Goal: Transaction & Acquisition: Purchase product/service

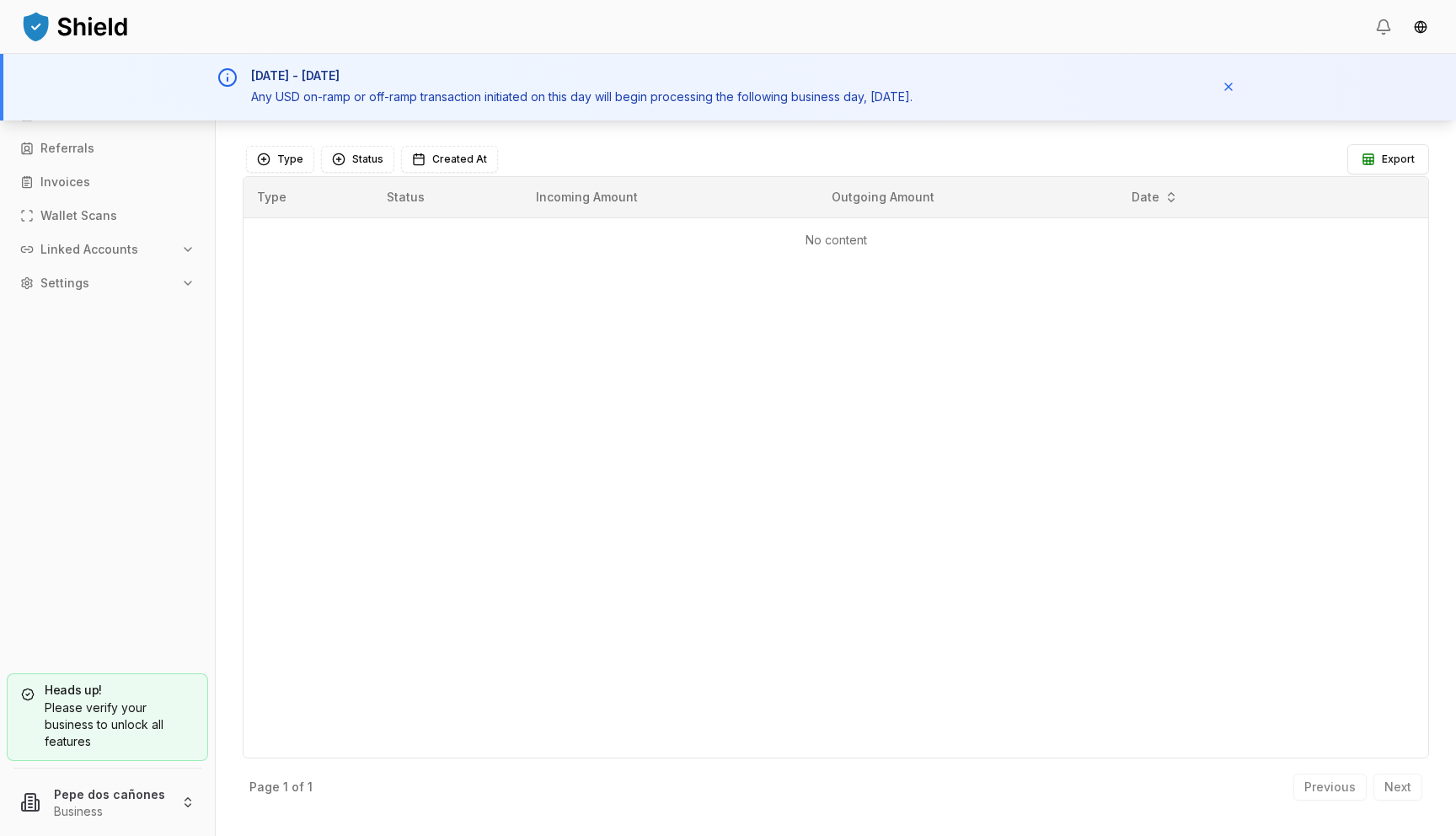
click at [762, 248] on td "No content" at bounding box center [836, 240] width 1185 height 45
click at [1228, 87] on button "Dismiss notification" at bounding box center [1228, 88] width 30 height 30
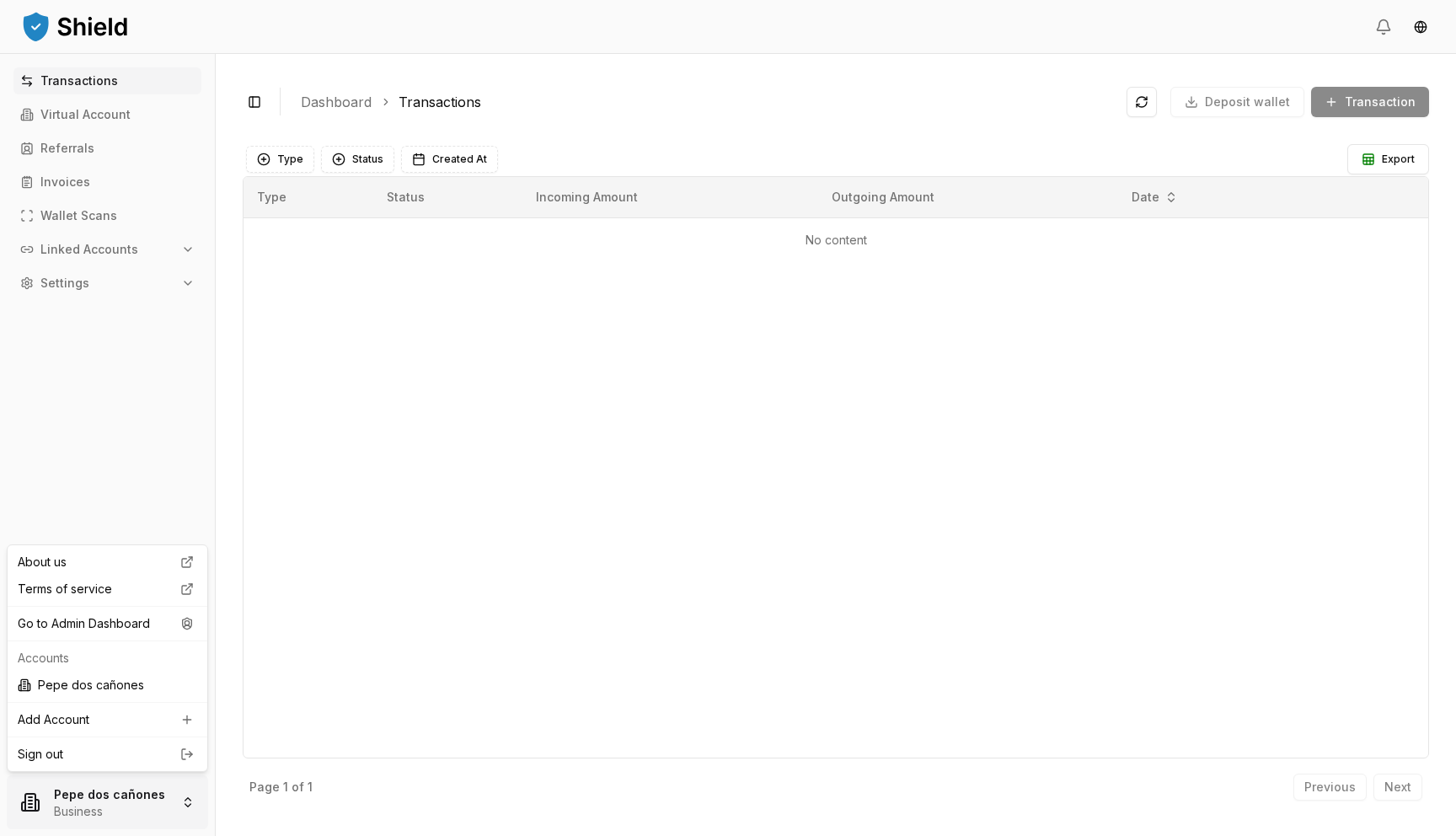
click at [117, 794] on html "Transactions Virtual Account Referrals Invoices Wallet Scans Linked Accounts Se…" at bounding box center [728, 418] width 1456 height 836
click at [155, 626] on div "Go to Admin Dashboard" at bounding box center [107, 623] width 193 height 27
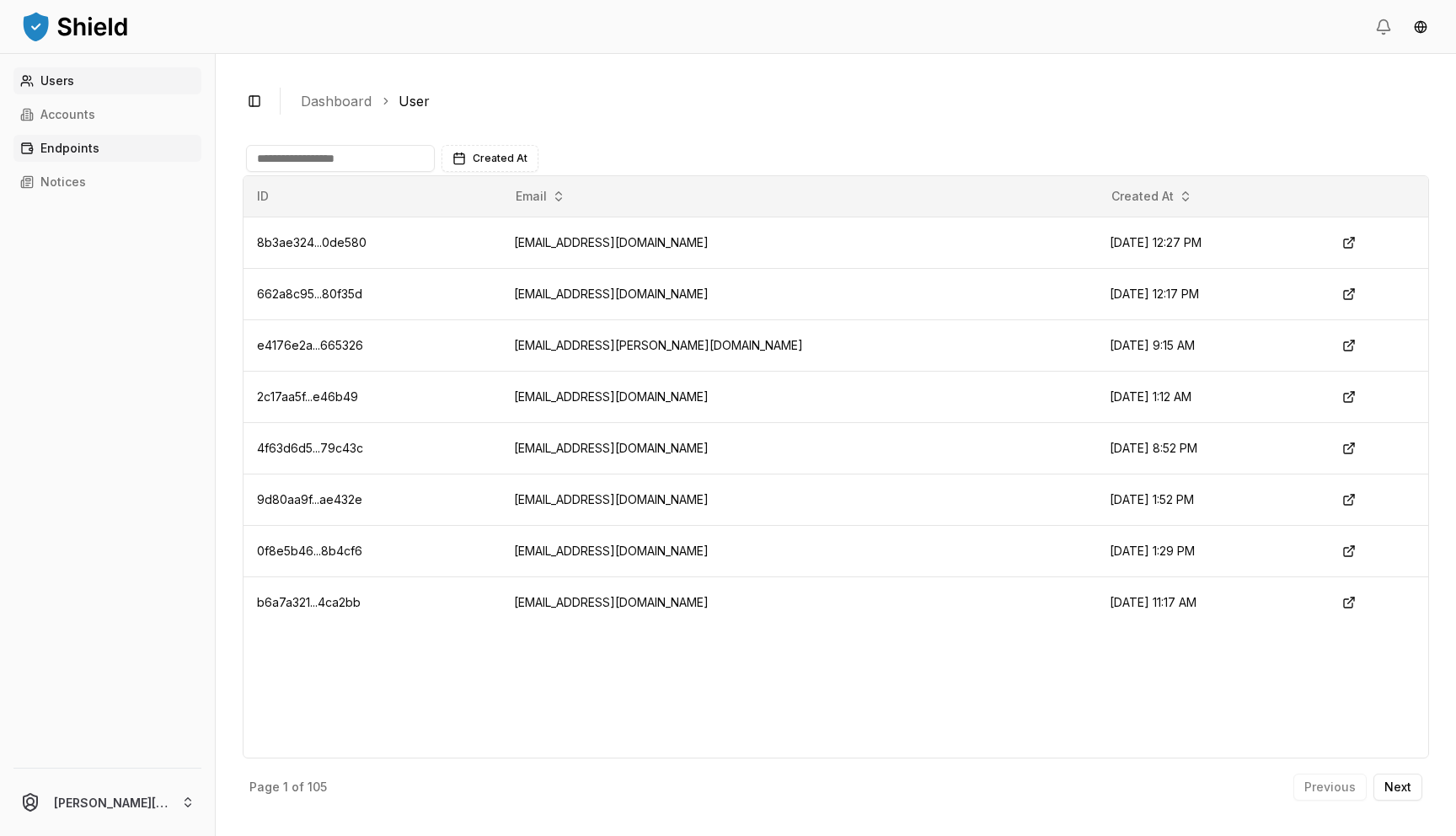
click at [61, 156] on link "Endpoints" at bounding box center [107, 148] width 188 height 27
click at [77, 118] on p "Accounts" at bounding box center [68, 114] width 54 height 11
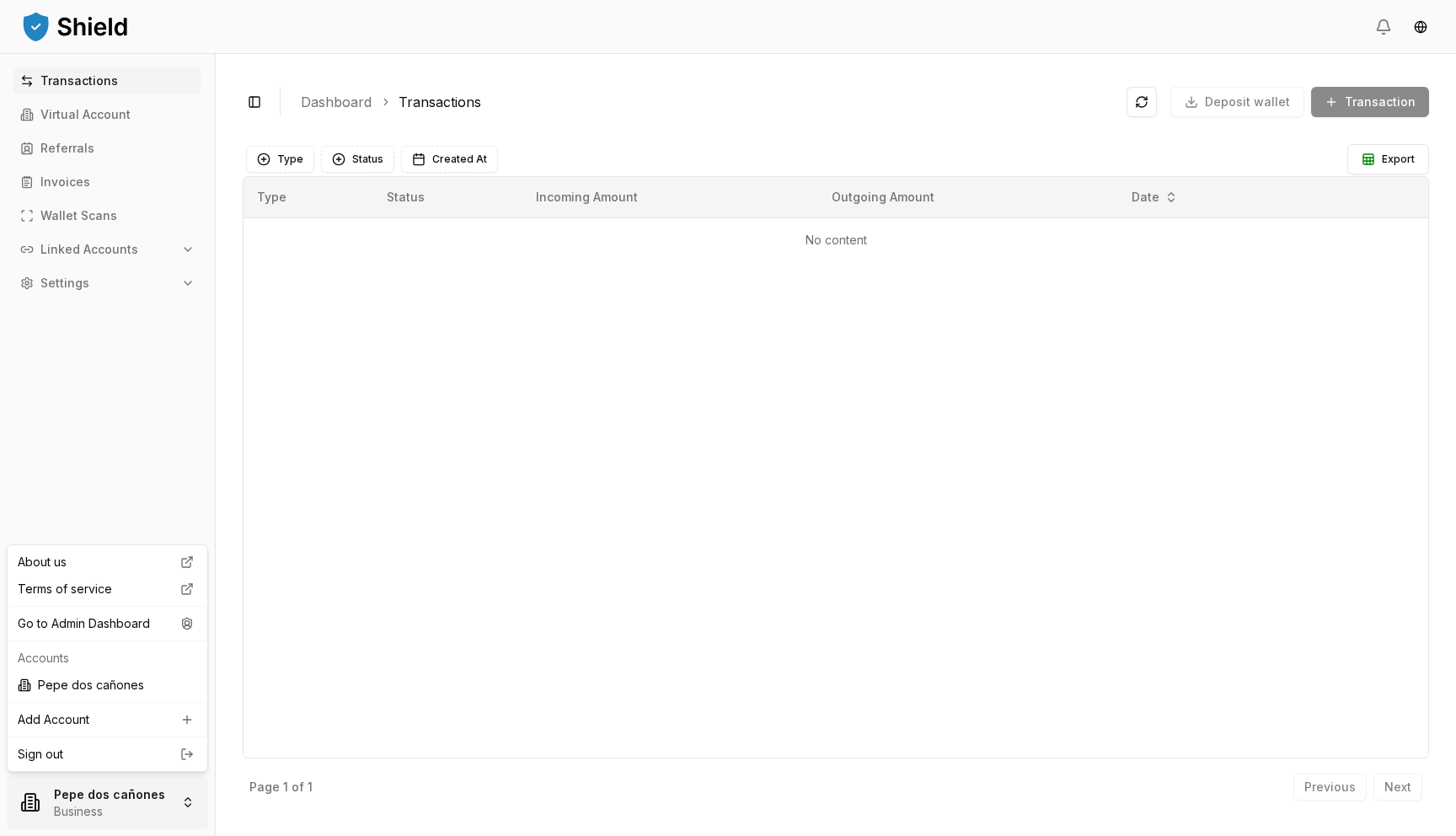
click at [67, 798] on html "Transactions Virtual Account Referrals Invoices Wallet Scans Linked Accounts Se…" at bounding box center [728, 418] width 1456 height 836
click at [103, 632] on div "Go to Admin Dashboard" at bounding box center [107, 623] width 193 height 27
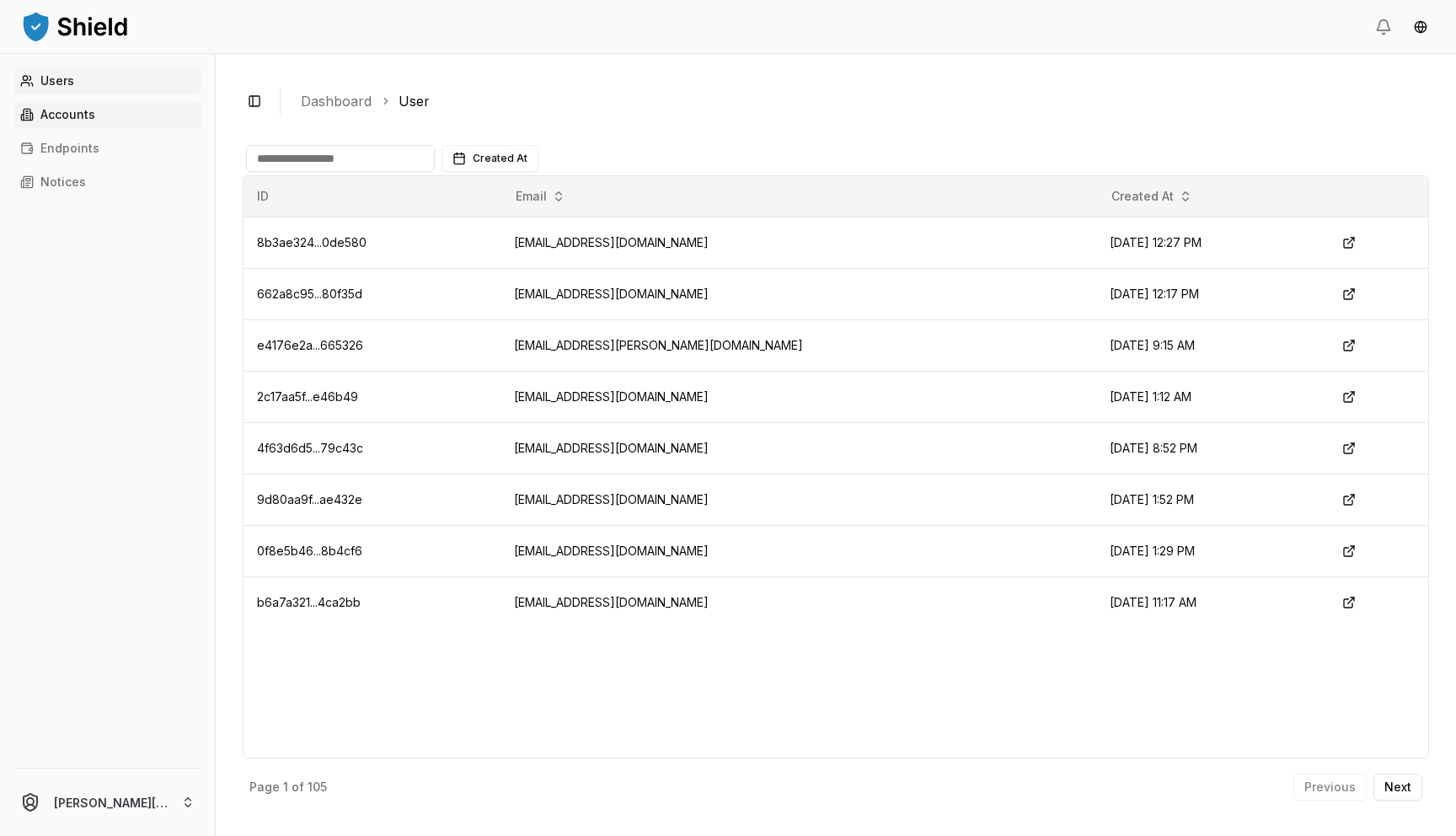
click at [67, 122] on link "Accounts" at bounding box center [107, 114] width 188 height 27
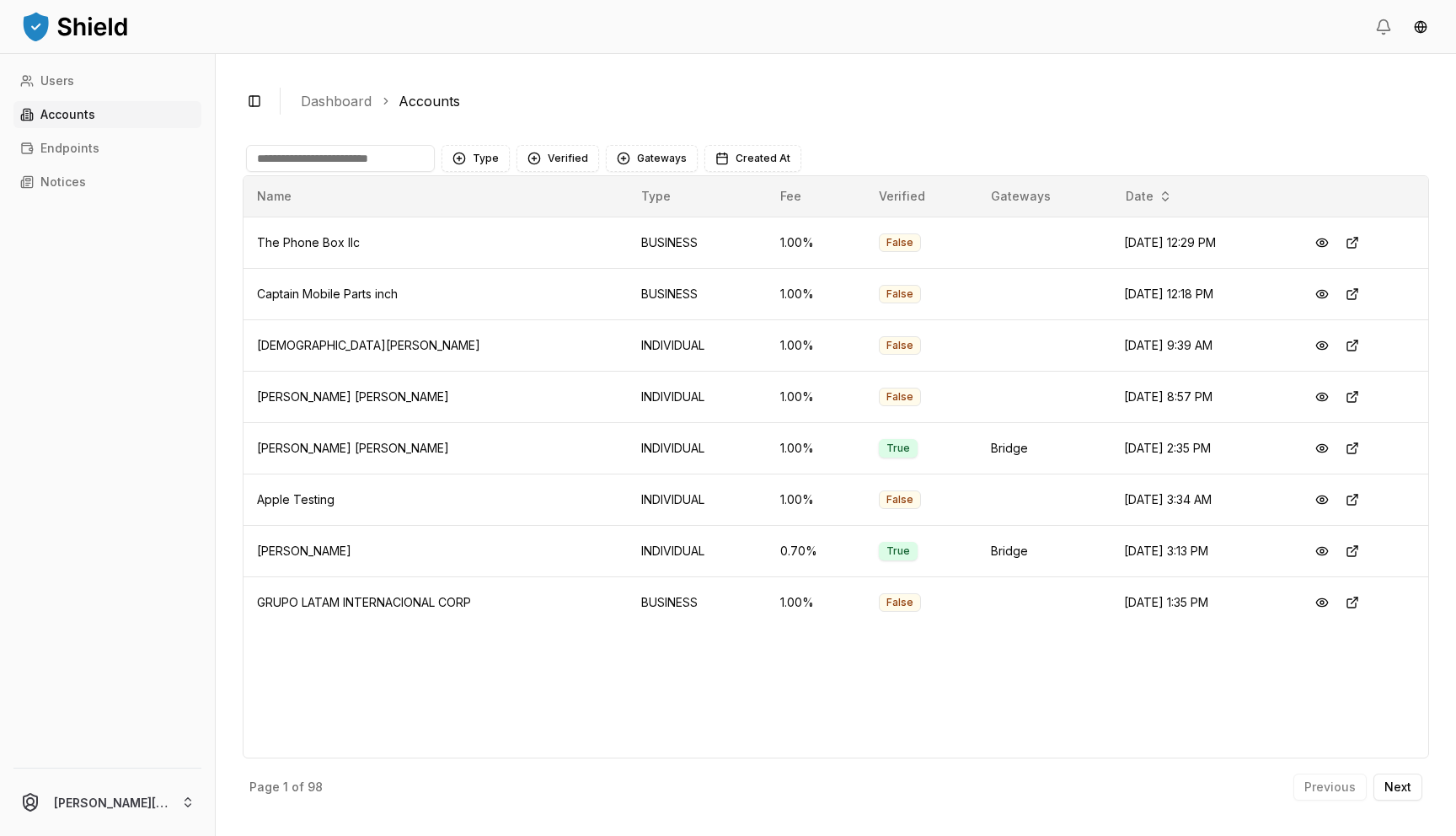
click at [354, 159] on input at bounding box center [340, 158] width 189 height 27
click at [1400, 791] on p "Next" at bounding box center [1397, 787] width 27 height 11
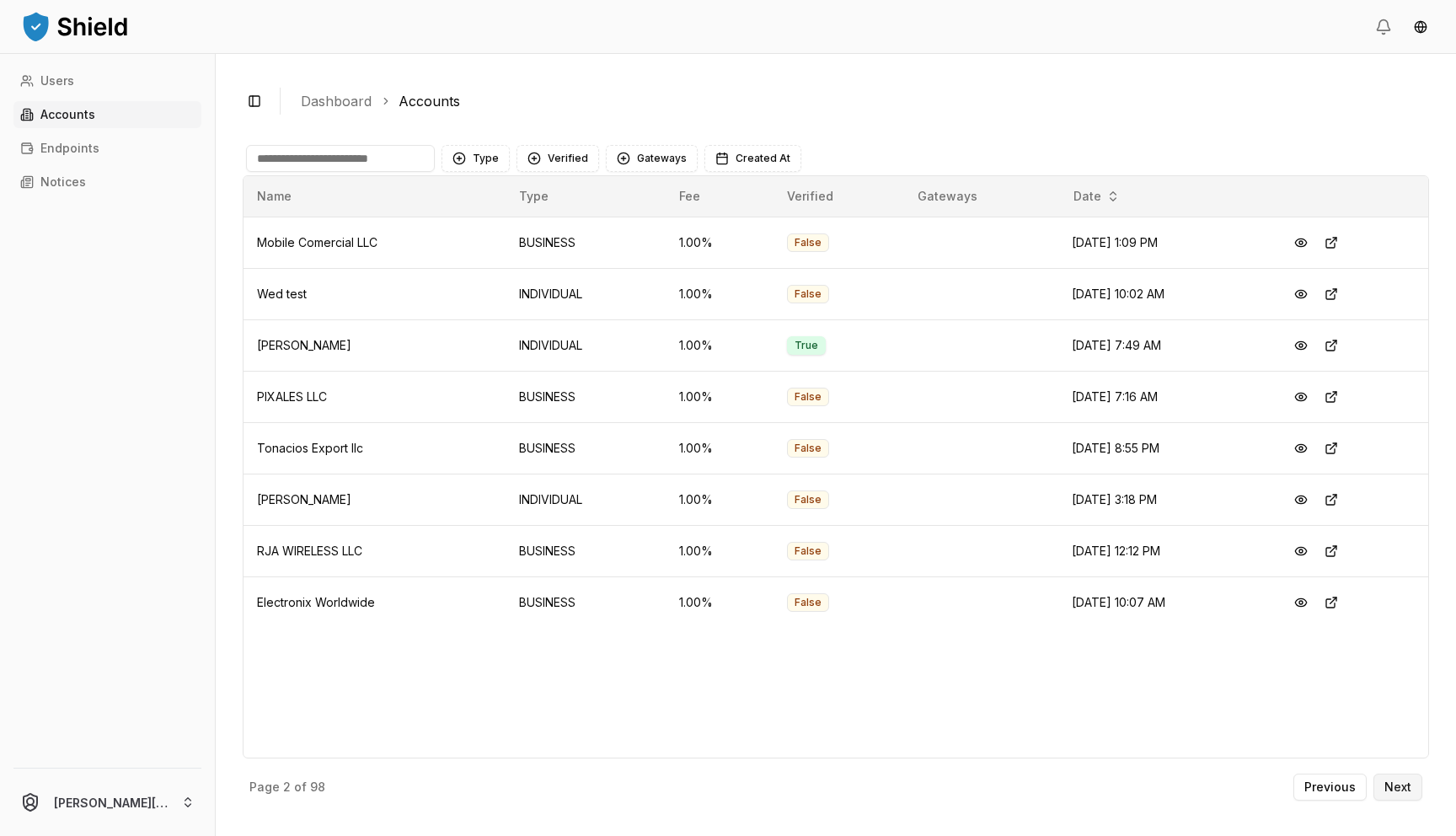
click at [1387, 789] on p "Next" at bounding box center [1397, 787] width 27 height 11
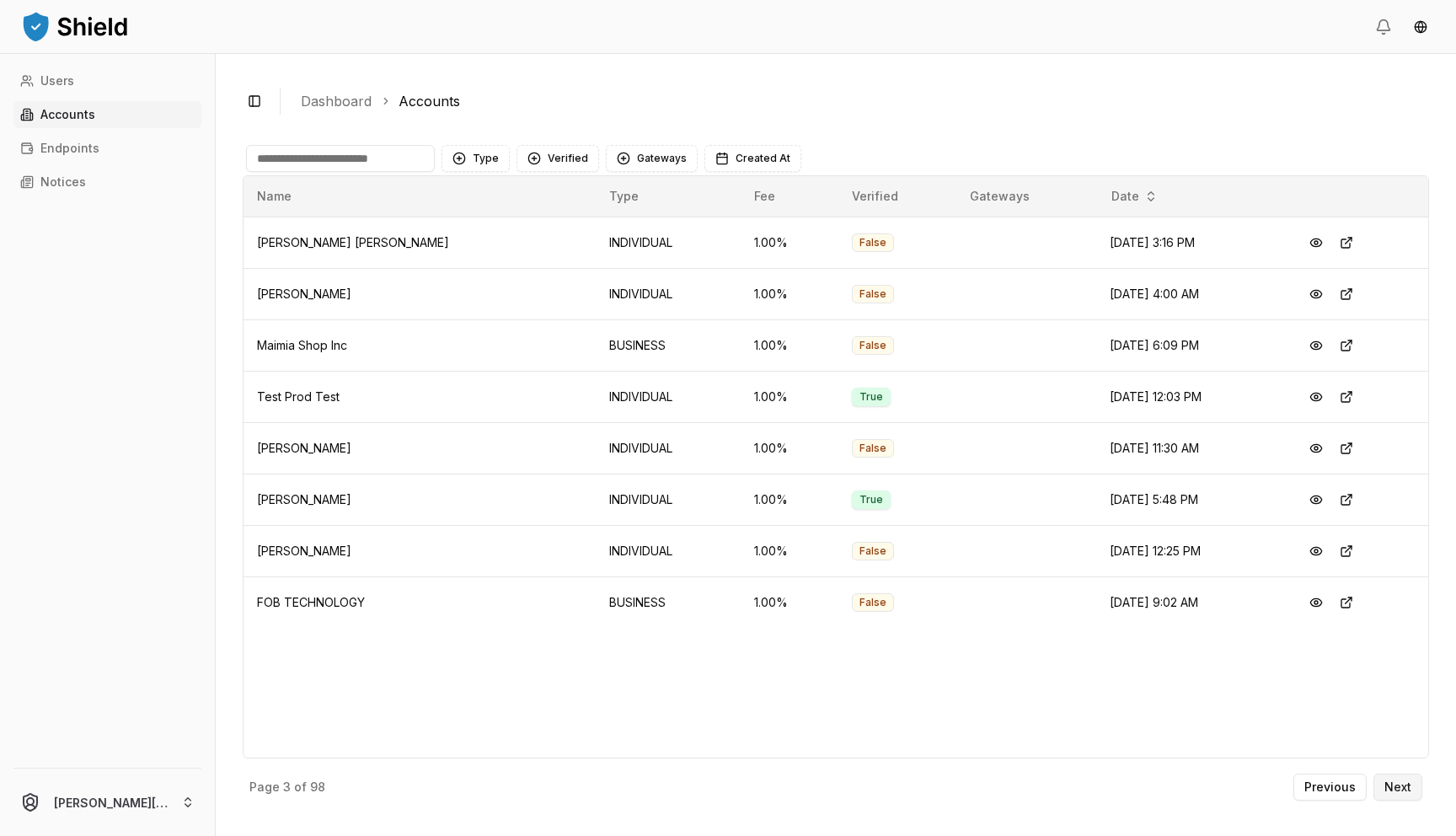
click at [1413, 794] on button "Next" at bounding box center [1398, 787] width 49 height 27
click at [1421, 794] on button "Next" at bounding box center [1398, 787] width 49 height 27
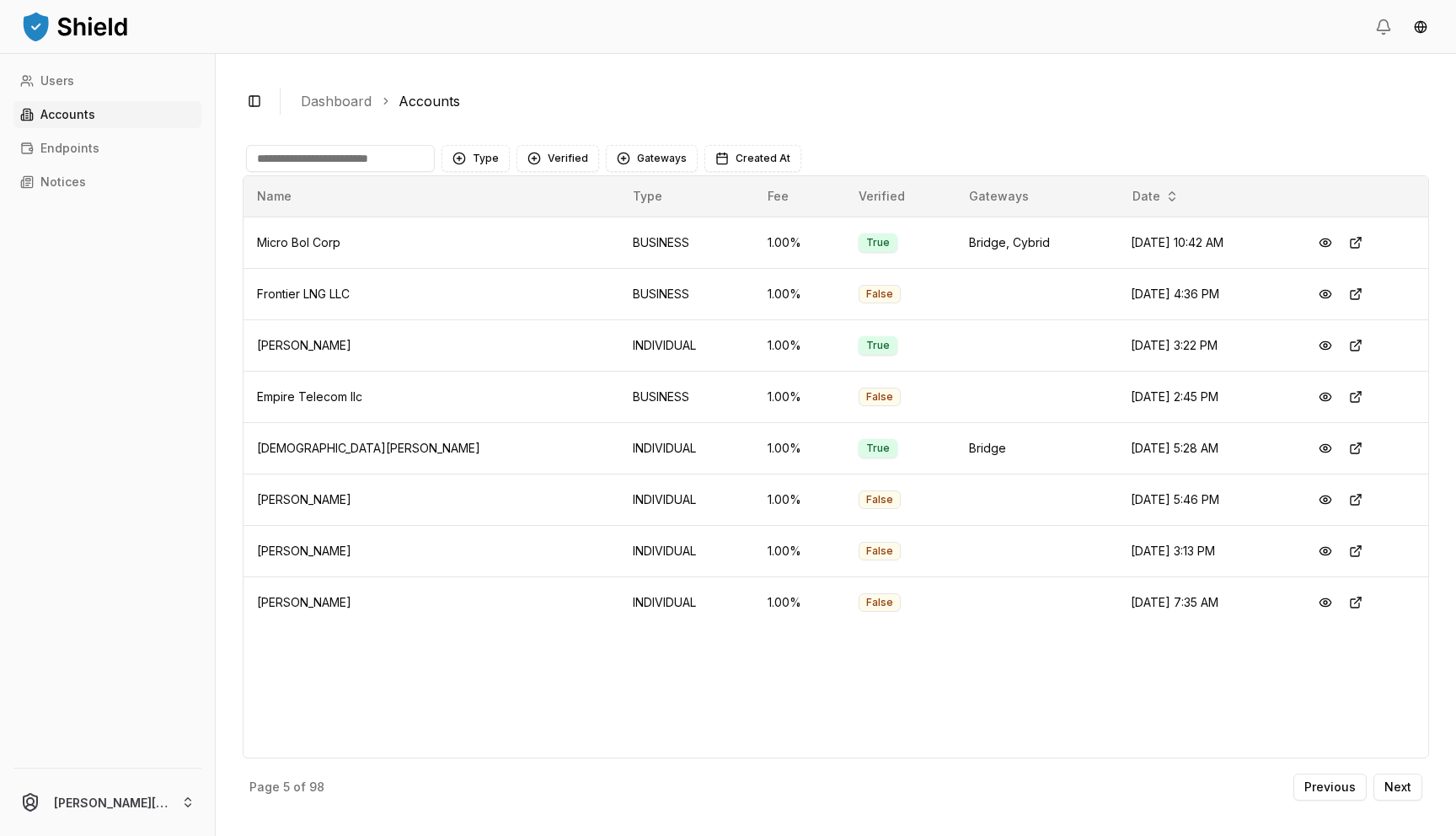
click at [1259, 697] on div "Name Type Fee Verified Gateways Date Micro Bol Corp BUSINESS 1.00 % True Bridge…" at bounding box center [836, 467] width 1187 height 583
click at [1408, 789] on p "Next" at bounding box center [1397, 787] width 27 height 11
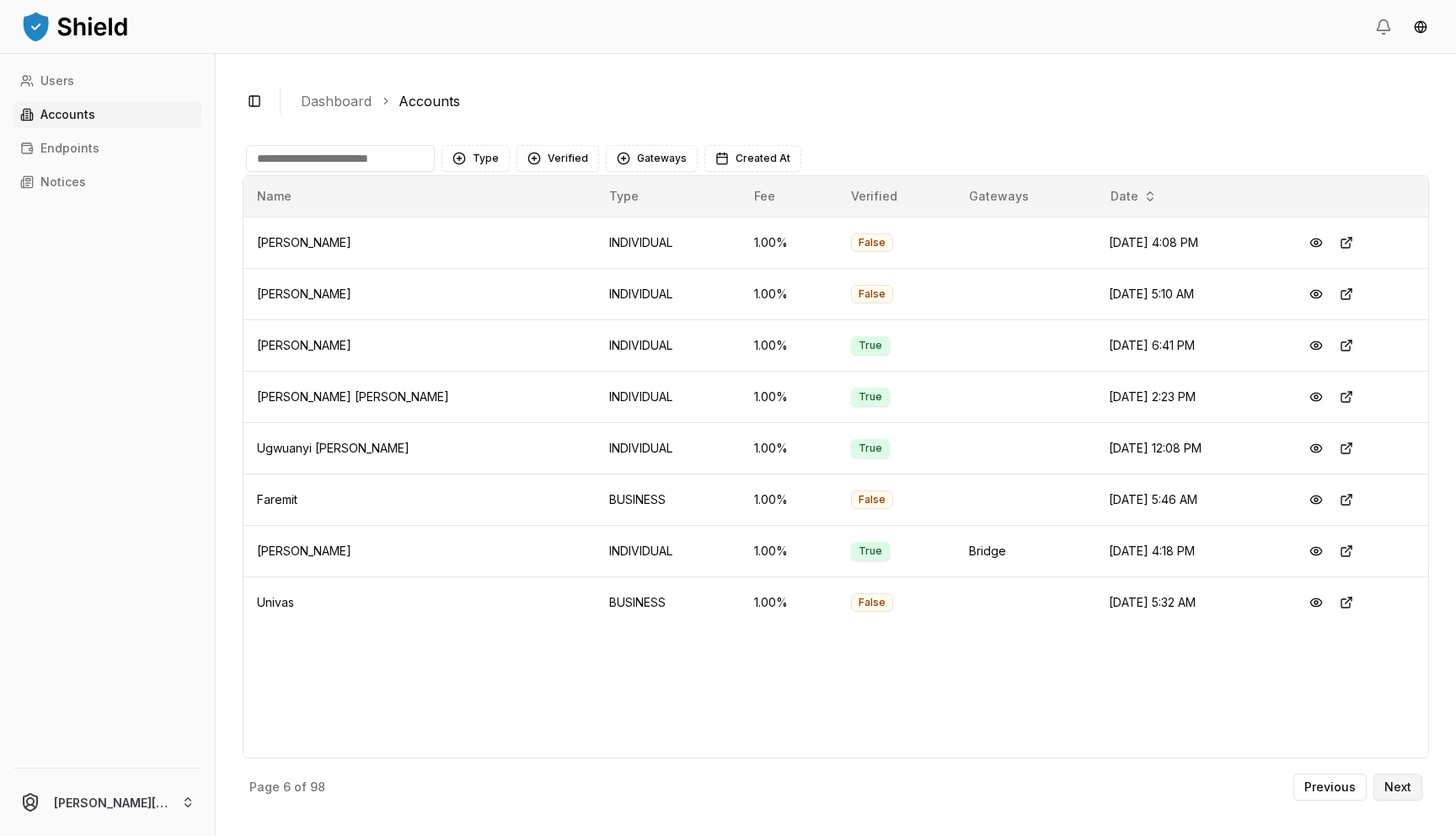
click at [1408, 789] on p "Next" at bounding box center [1397, 787] width 27 height 11
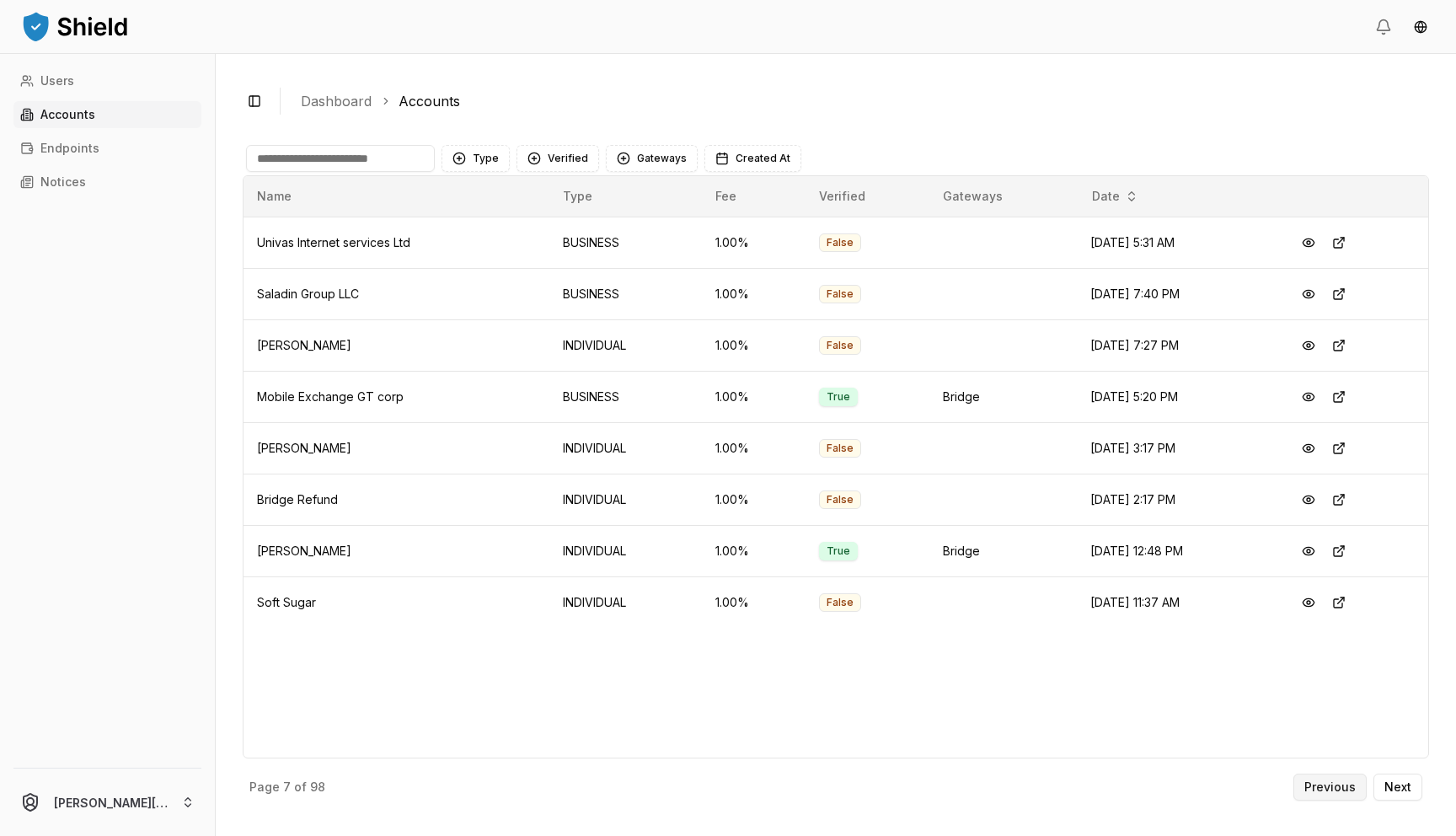
click at [1350, 793] on p "Previous" at bounding box center [1330, 787] width 52 height 11
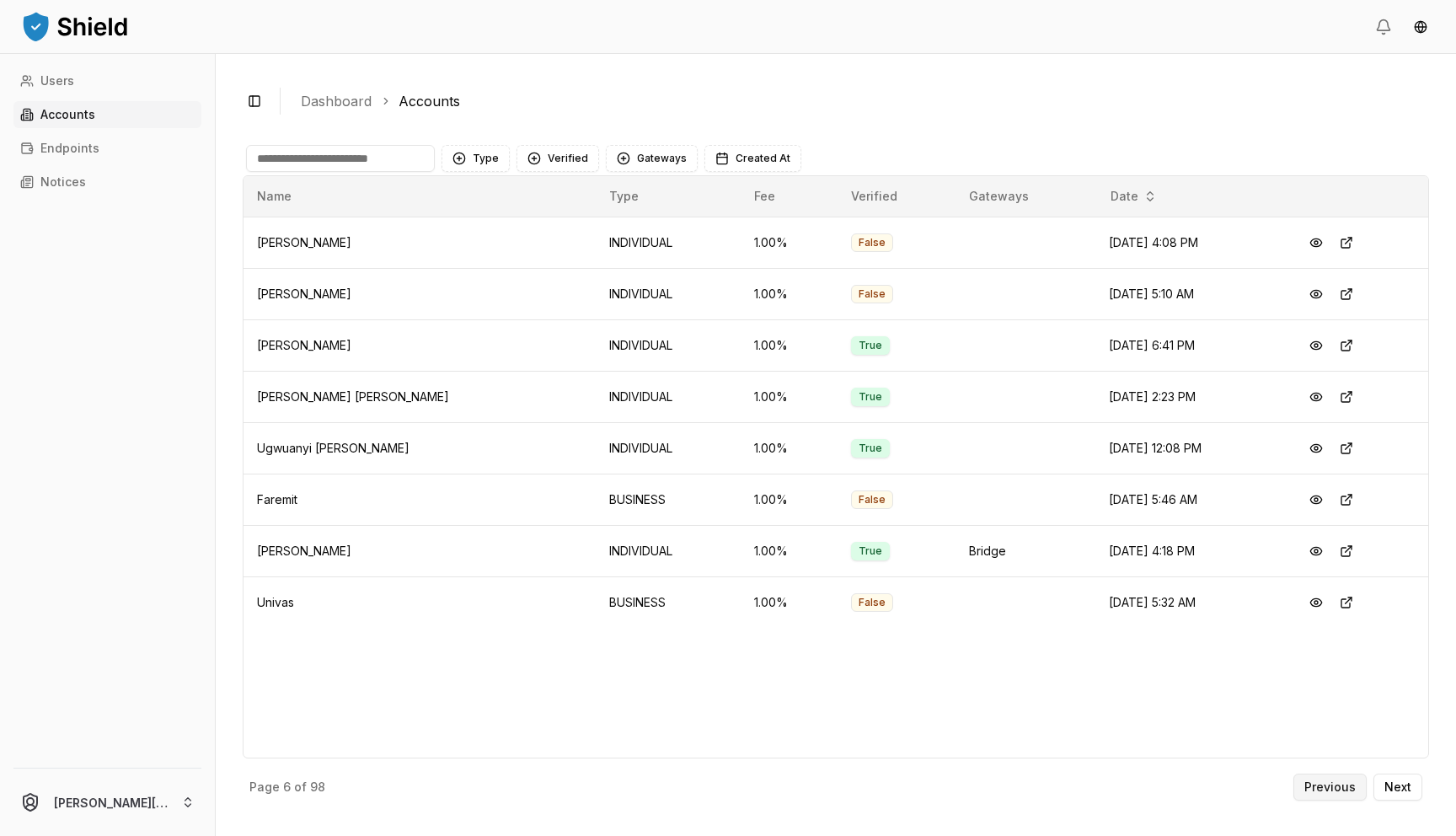
click at [1350, 793] on p "Previous" at bounding box center [1330, 787] width 52 height 11
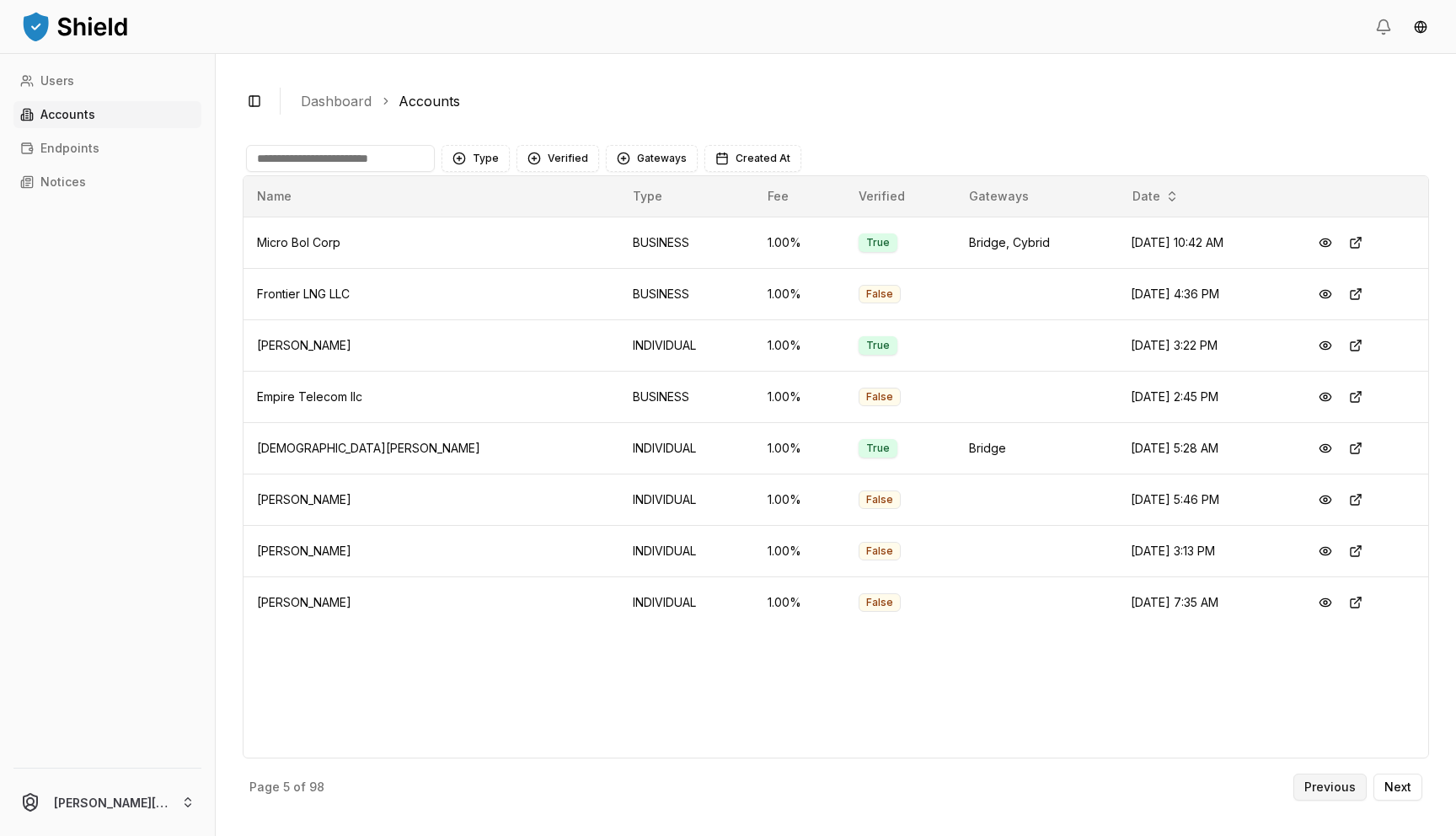
click at [1351, 793] on p "Previous" at bounding box center [1330, 787] width 52 height 11
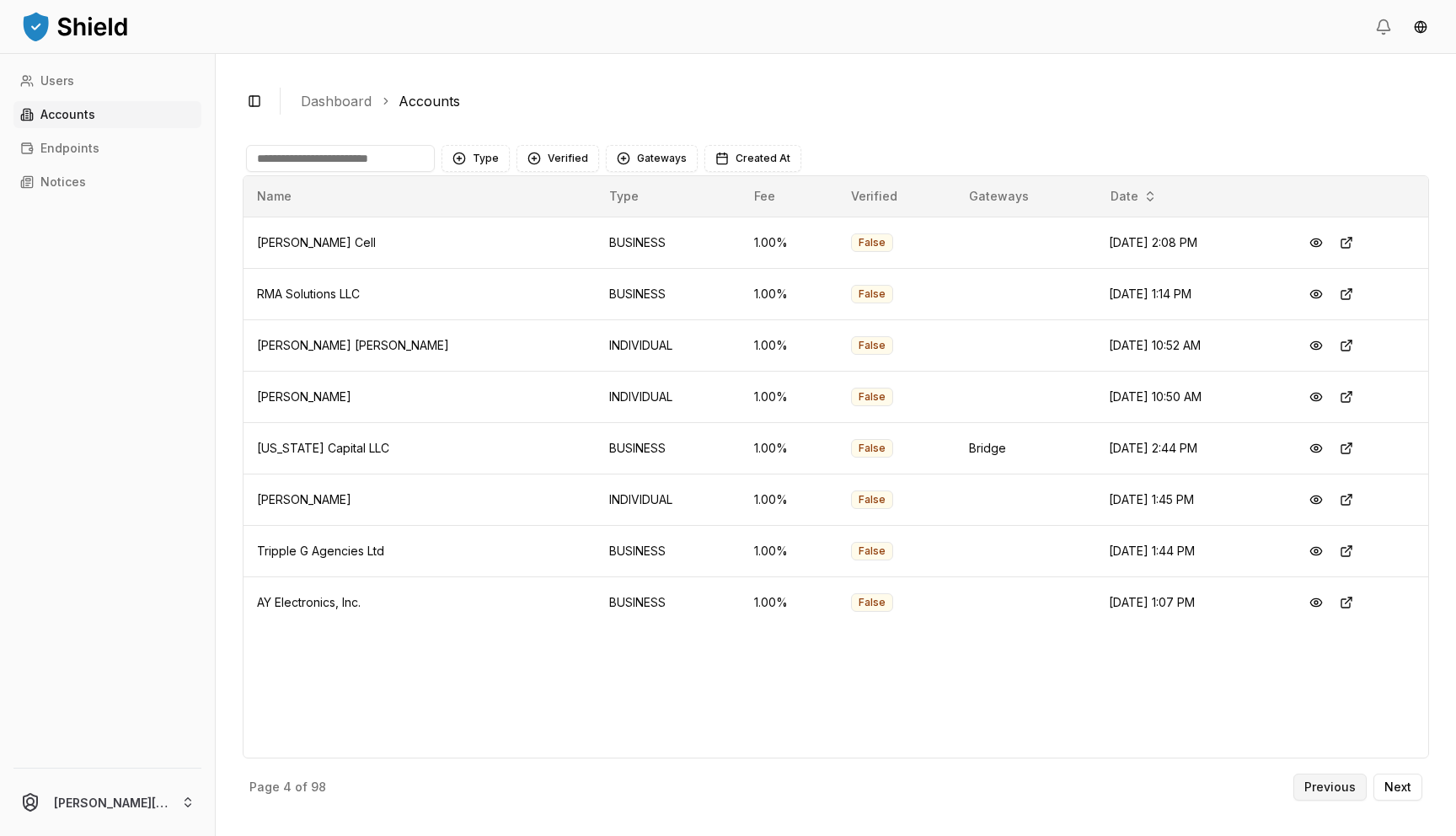
click at [1351, 793] on p "Previous" at bounding box center [1330, 787] width 52 height 11
click at [1348, 793] on p "Previous" at bounding box center [1330, 787] width 52 height 11
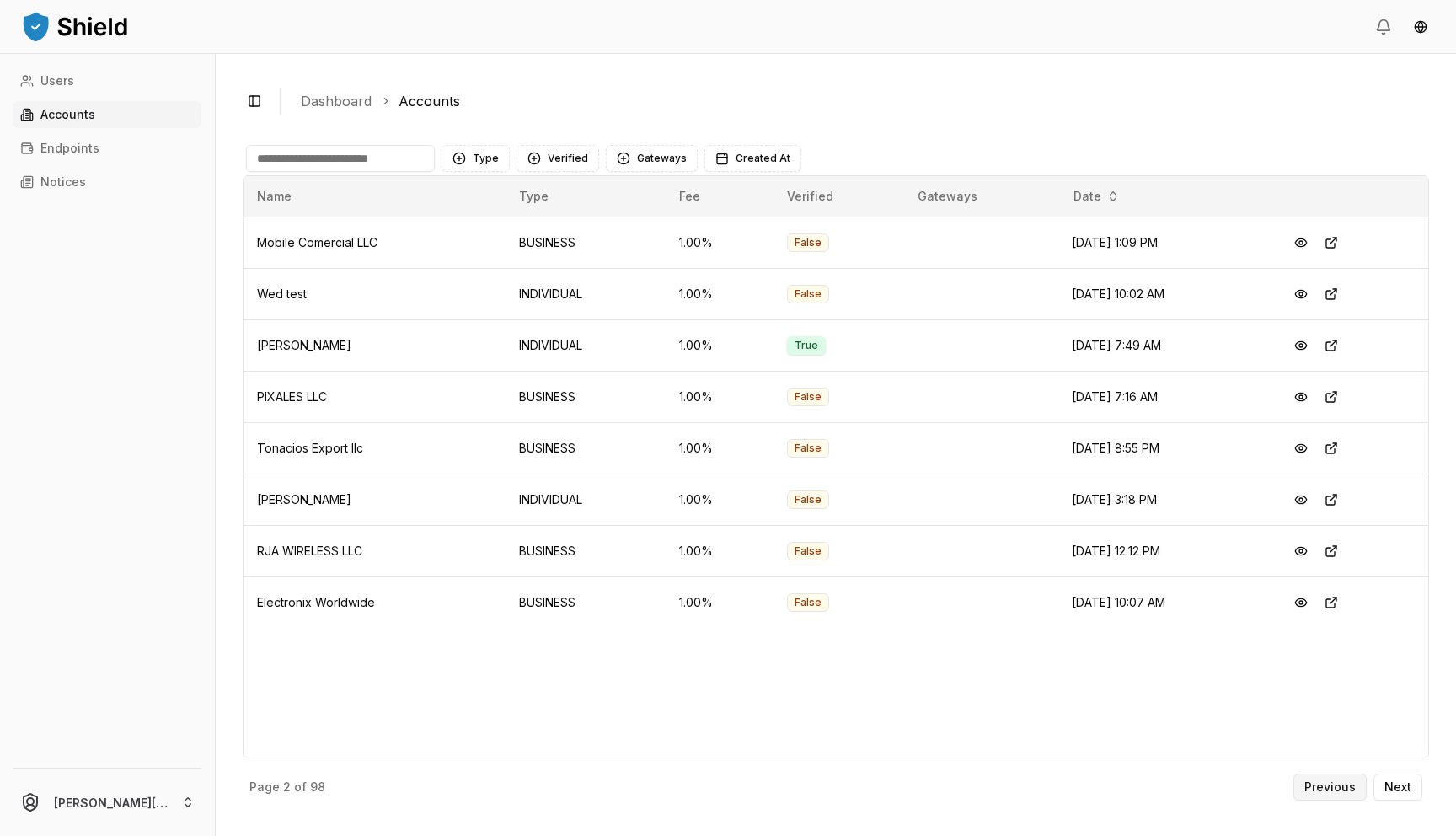
click at [1348, 793] on p "Previous" at bounding box center [1330, 787] width 52 height 11
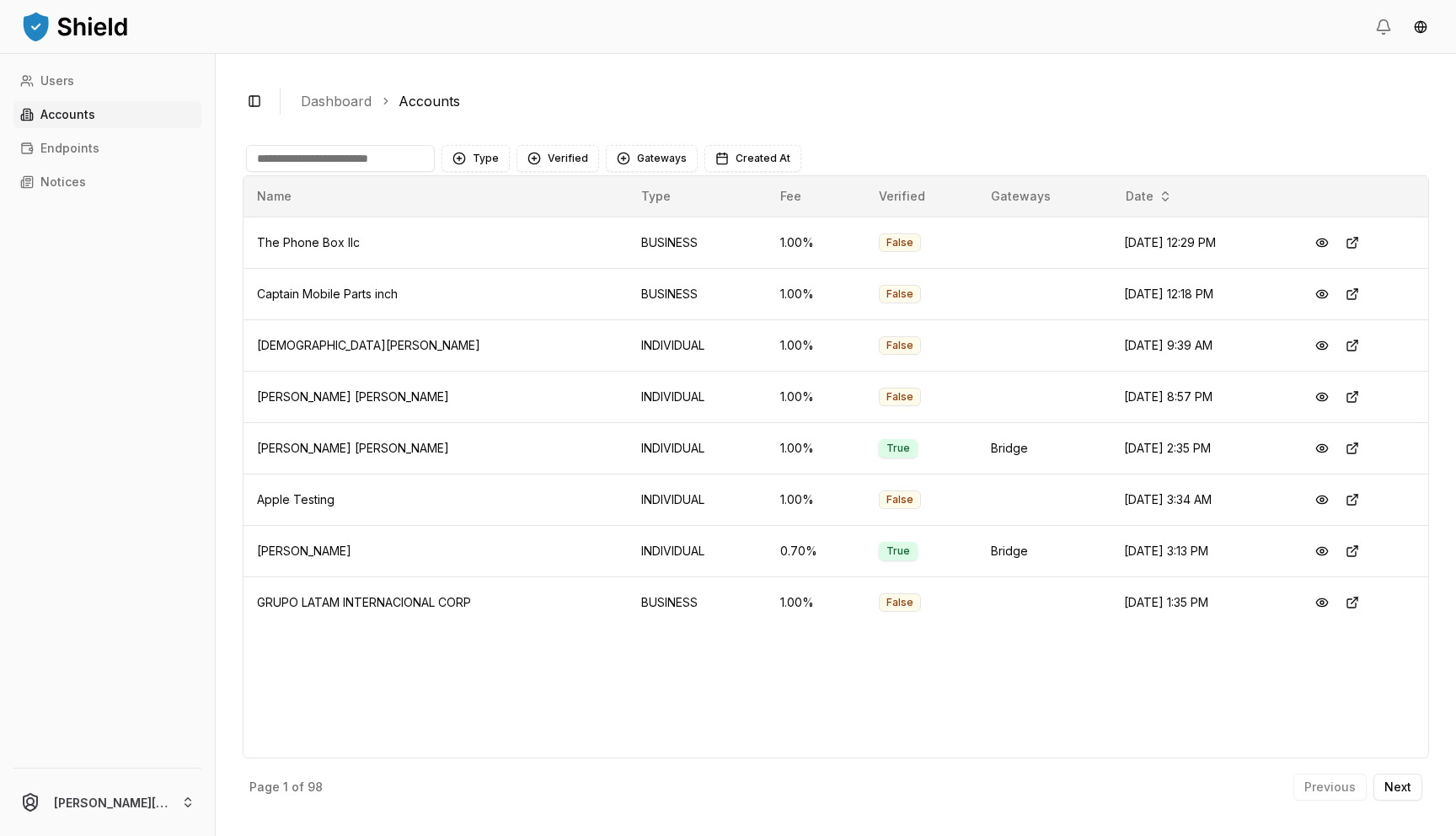
click at [1348, 793] on div "Previous Next" at bounding box center [1358, 787] width 129 height 27
click at [287, 149] on input at bounding box center [340, 158] width 189 height 27
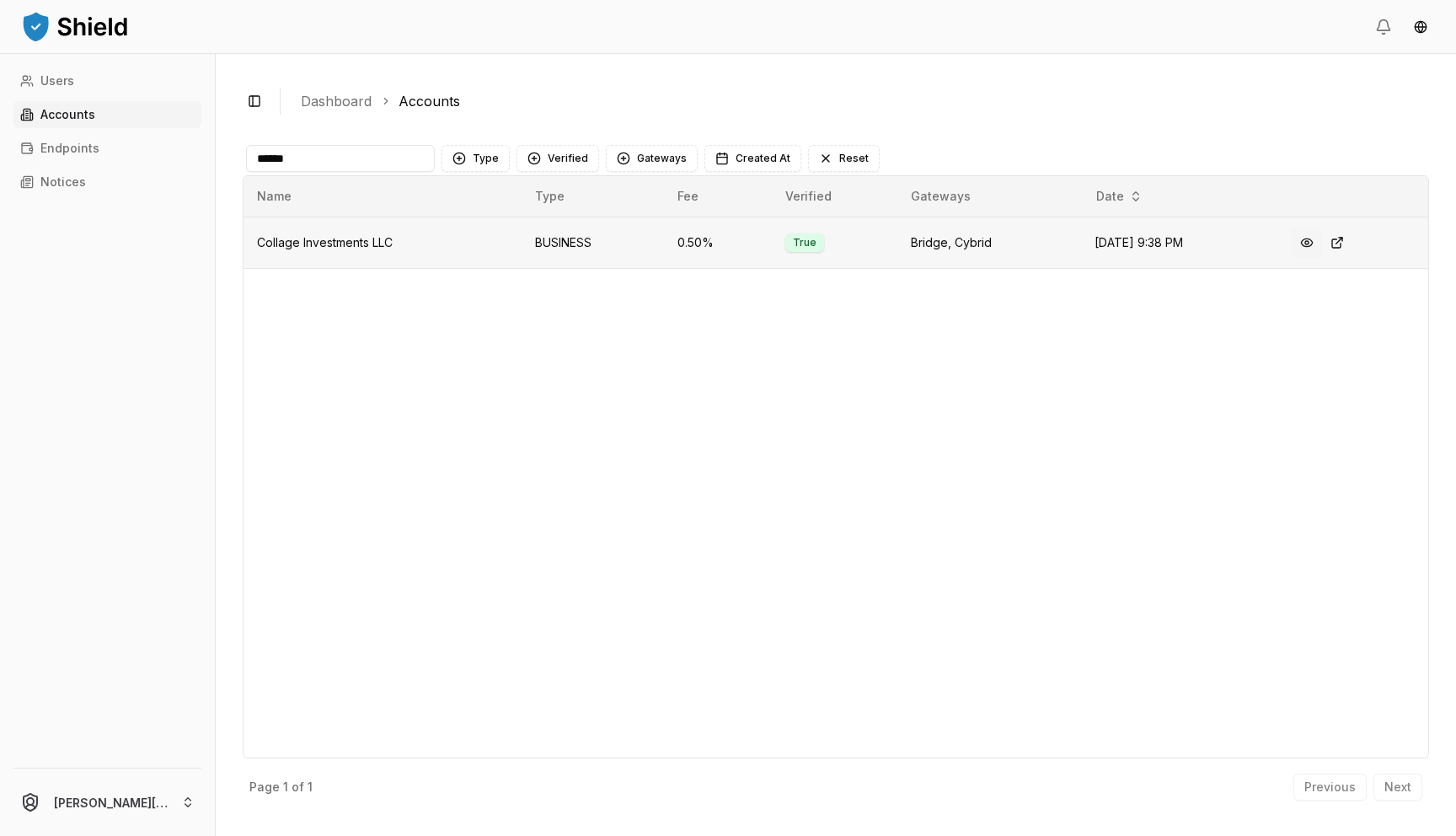
type input "******"
click at [1314, 250] on button at bounding box center [1307, 242] width 31 height 31
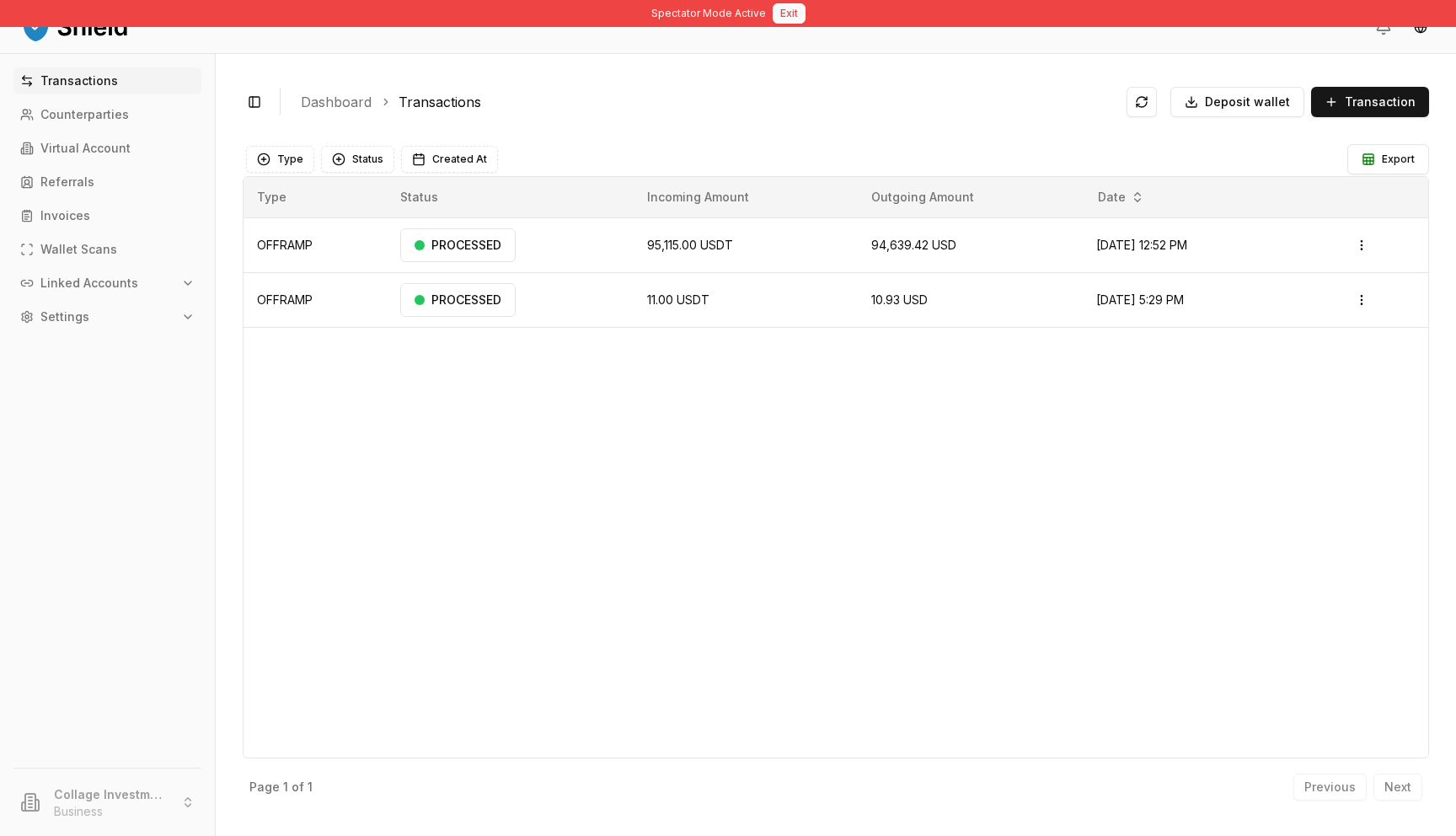
click at [776, 17] on button "Exit" at bounding box center [788, 13] width 32 height 20
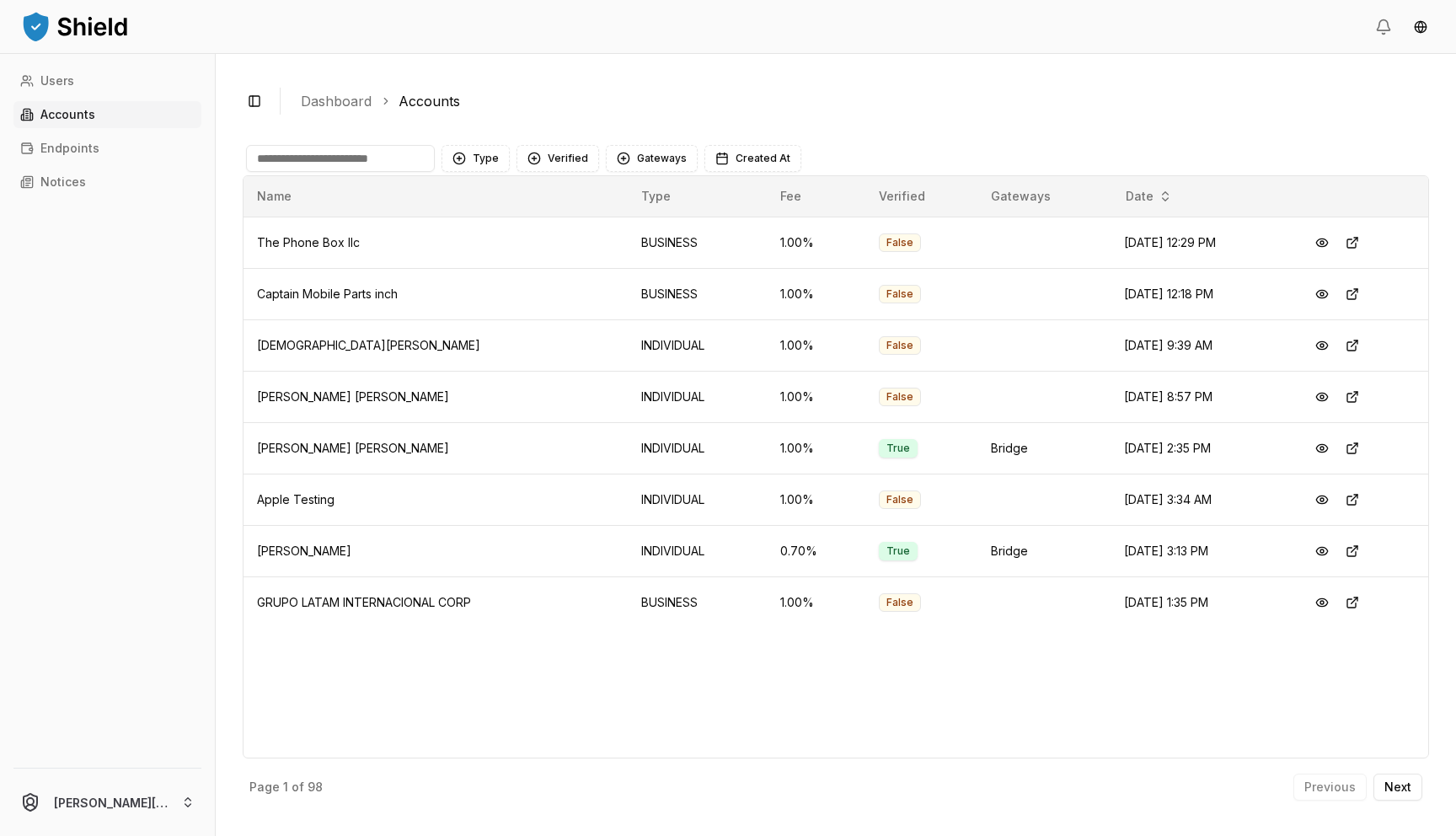
click at [305, 148] on input at bounding box center [340, 158] width 189 height 27
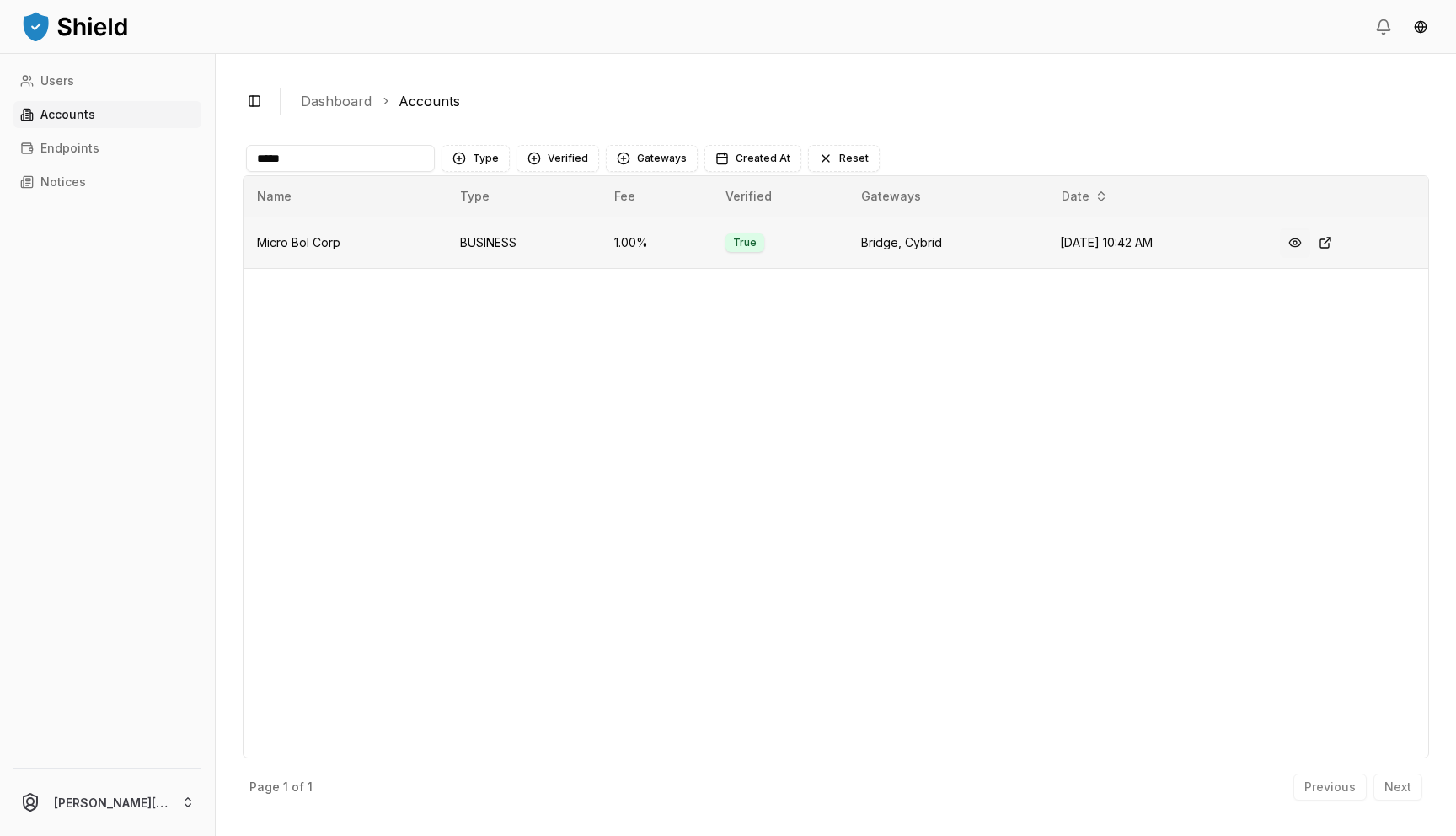
type input "*****"
click at [1294, 246] on button at bounding box center [1295, 242] width 31 height 31
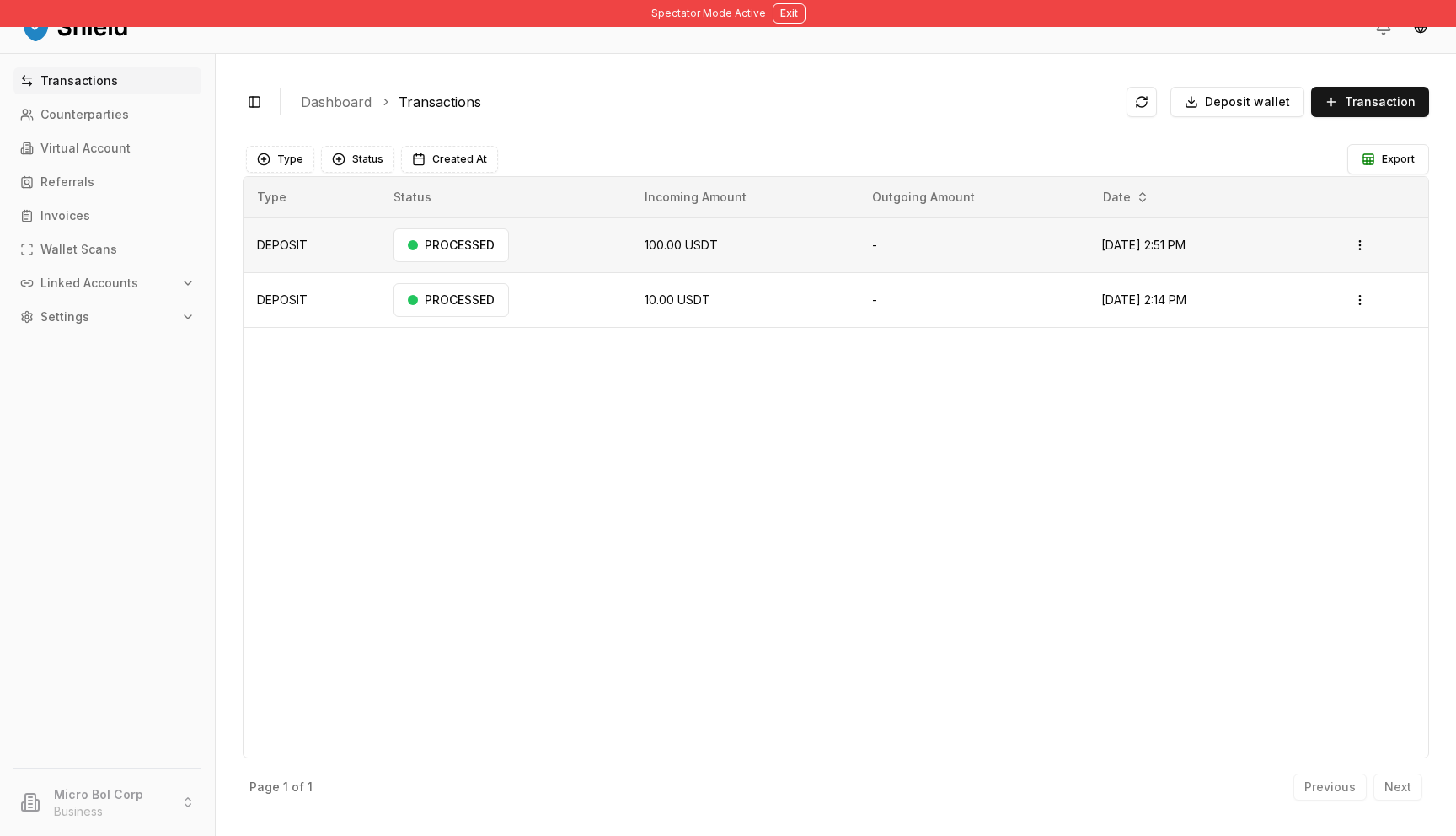
click at [601, 259] on td "PROCESSED" at bounding box center [506, 245] width 251 height 54
click at [453, 254] on div "PROCESSED" at bounding box center [451, 245] width 116 height 33
click at [438, 298] on div "PROCESSED" at bounding box center [451, 300] width 116 height 33
click at [145, 112] on link "Counterparties" at bounding box center [107, 114] width 188 height 27
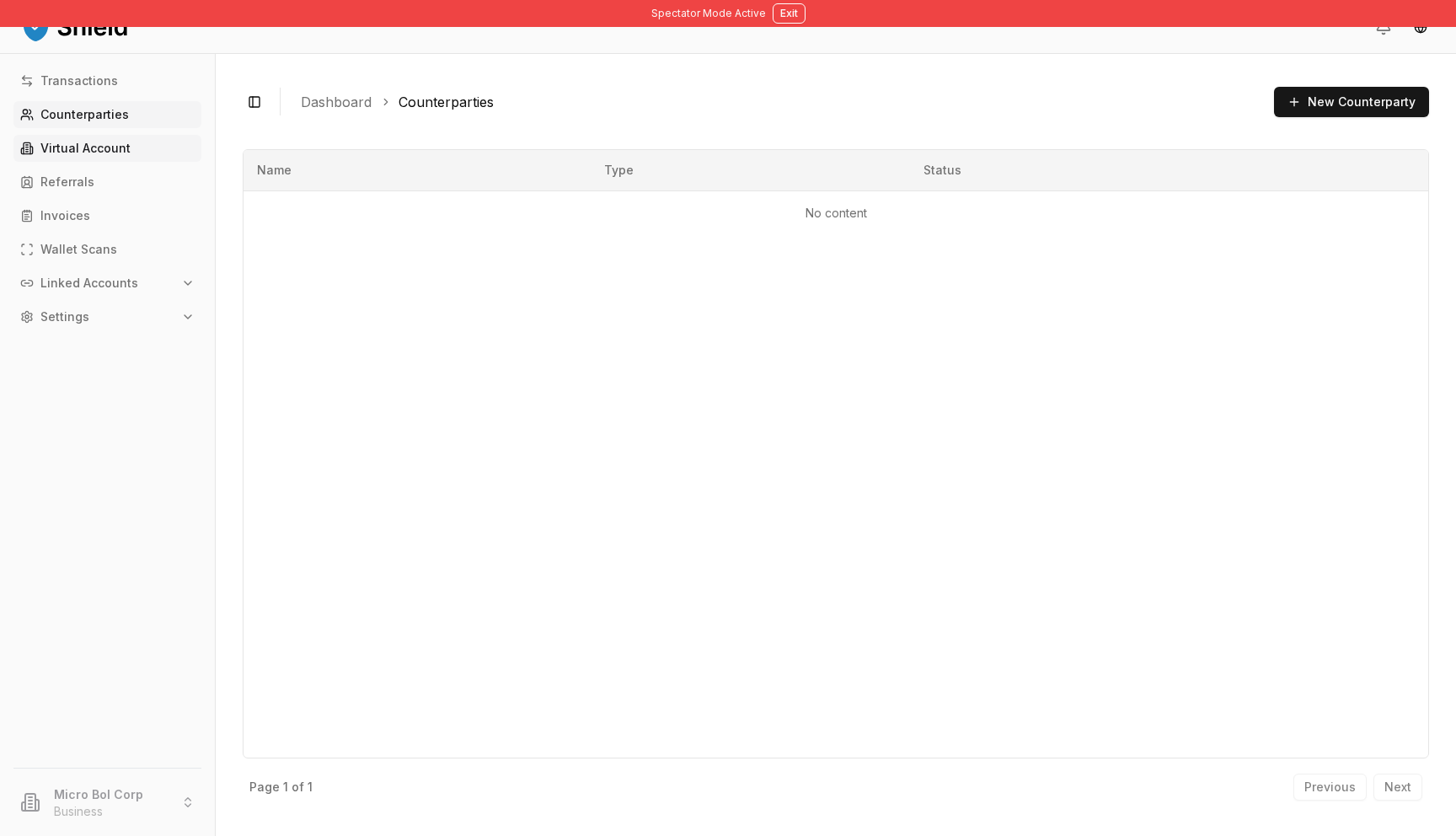
click at [153, 148] on link "Virtual Account" at bounding box center [107, 148] width 188 height 27
click at [110, 249] on p "Wallet Scans" at bounding box center [78, 249] width 76 height 11
click at [111, 292] on button "Linked Accounts" at bounding box center [107, 283] width 188 height 27
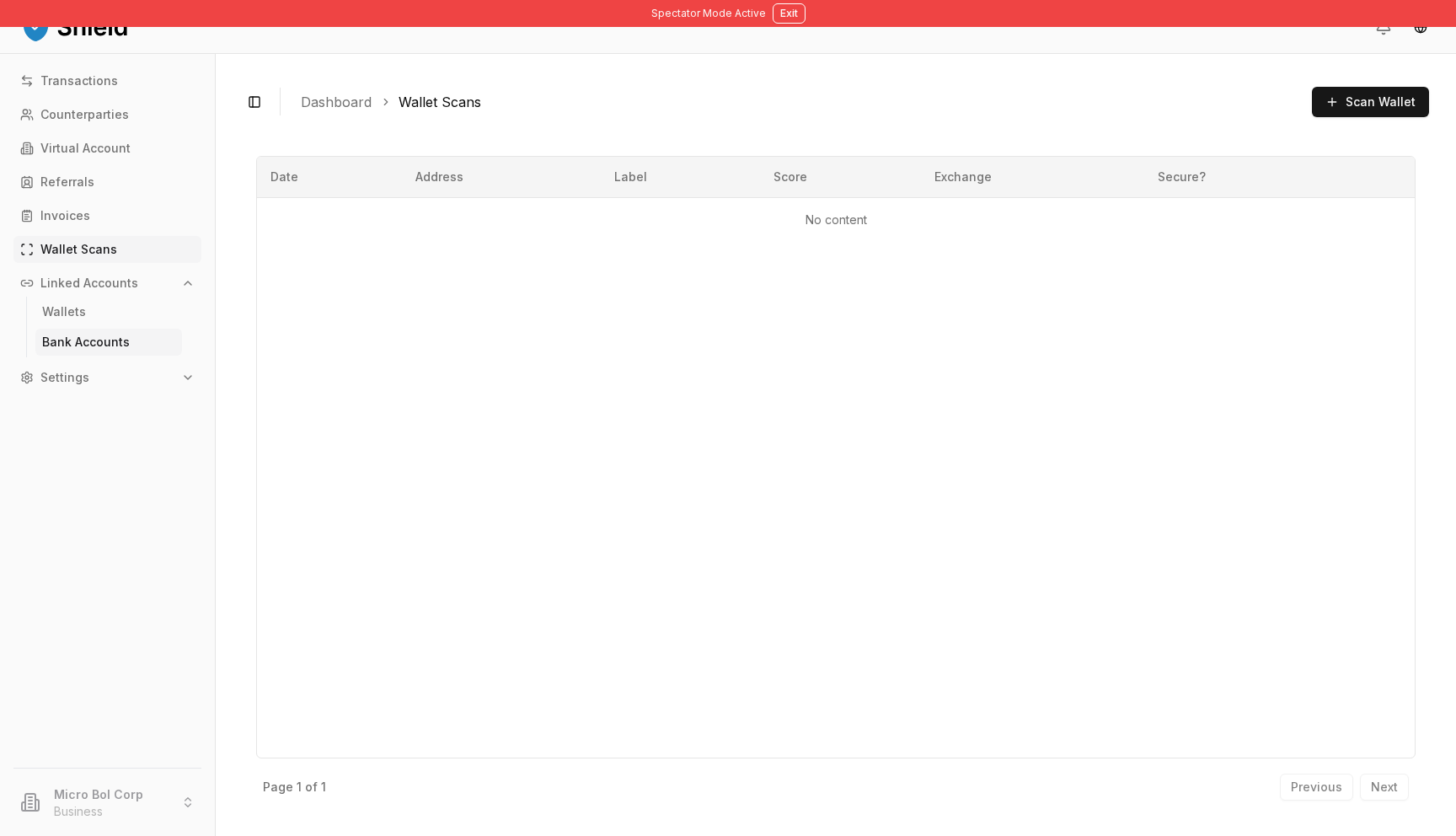
click at [124, 332] on link "Bank Accounts" at bounding box center [108, 342] width 147 height 27
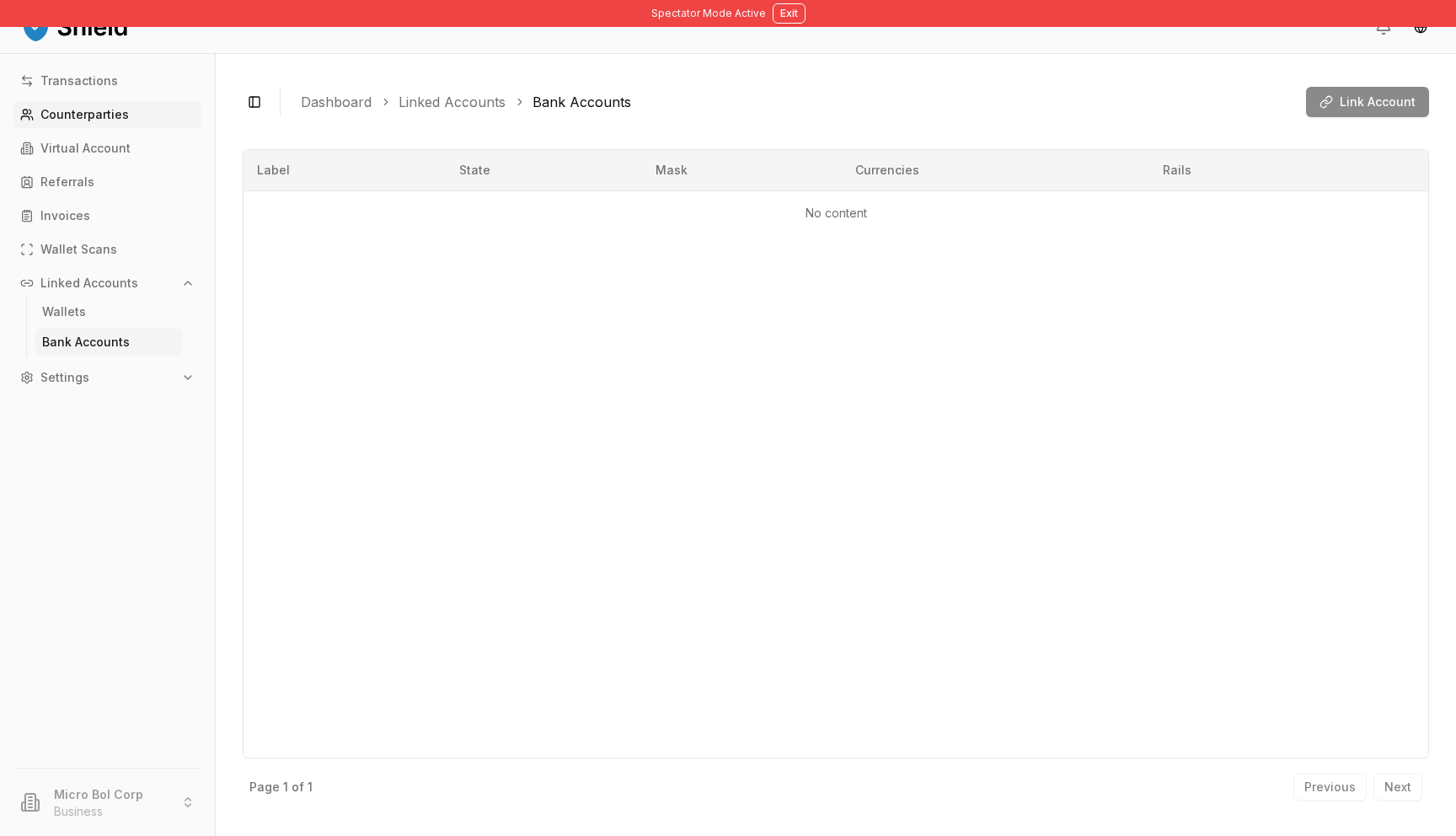
click at [94, 125] on link "Counterparties" at bounding box center [107, 114] width 188 height 27
click at [77, 85] on p "Transactions" at bounding box center [79, 80] width 77 height 11
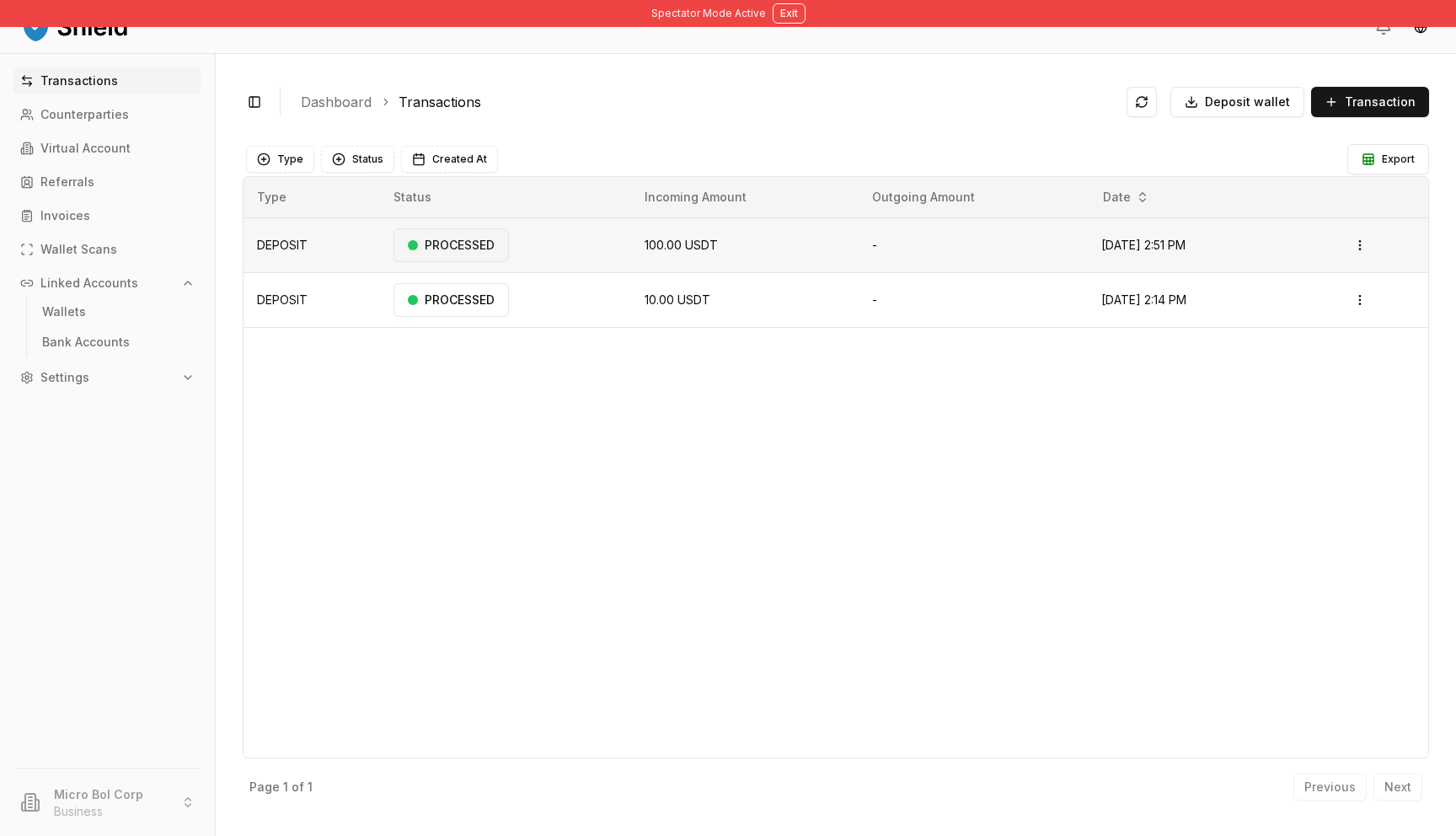
click at [486, 249] on div "PROCESSED" at bounding box center [451, 245] width 116 height 33
click at [731, 249] on td "100.00 USDT" at bounding box center [744, 245] width 227 height 54
click at [1017, 238] on td "-" at bounding box center [972, 245] width 229 height 54
click at [1369, 238] on html "Spectator Mode Active Exit Transactions Counterparties Virtual Account Referral…" at bounding box center [728, 418] width 1456 height 836
click at [1320, 308] on p "View Details" at bounding box center [1311, 312] width 62 height 11
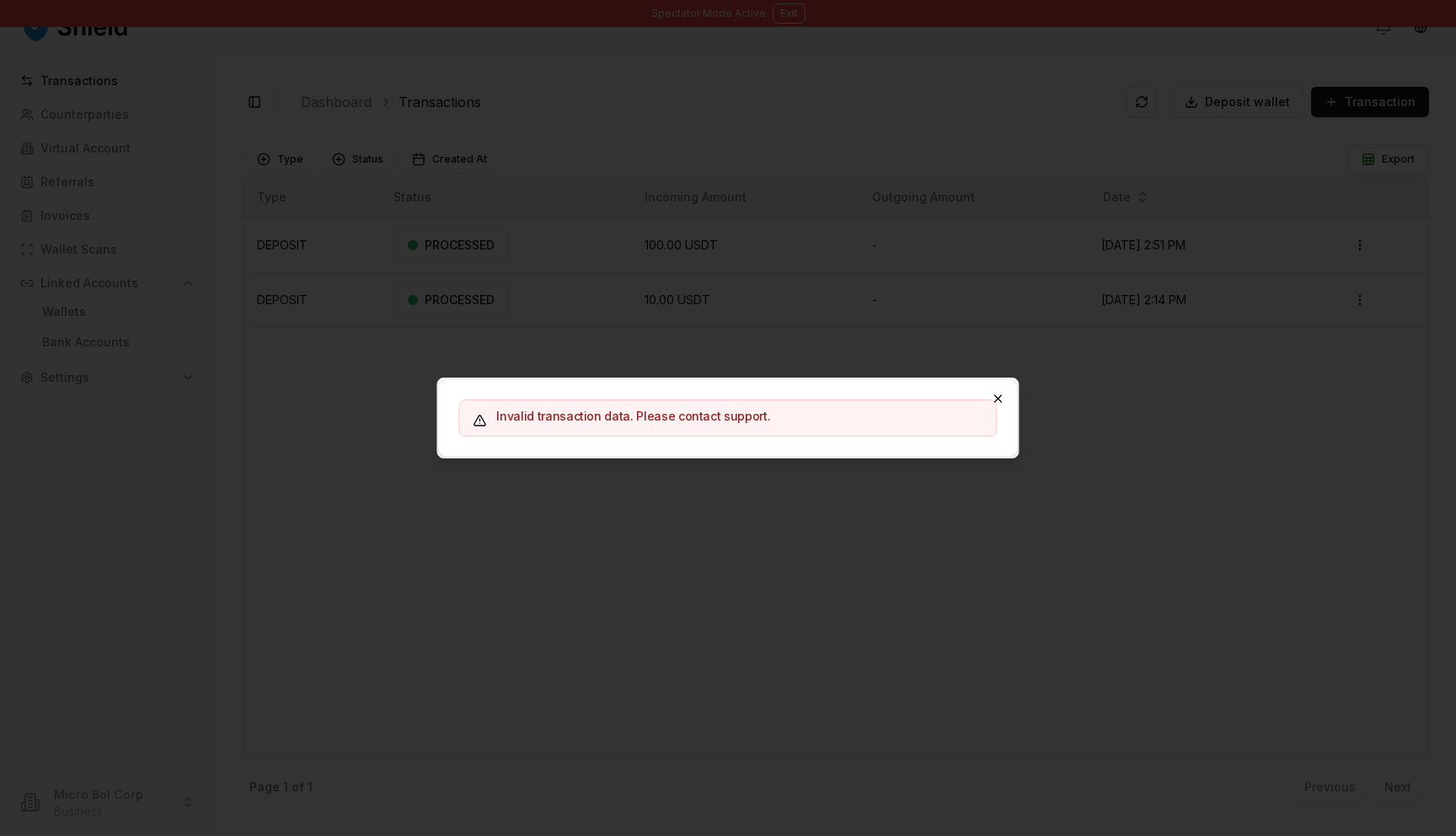
click at [999, 400] on icon "button" at bounding box center [998, 398] width 13 height 13
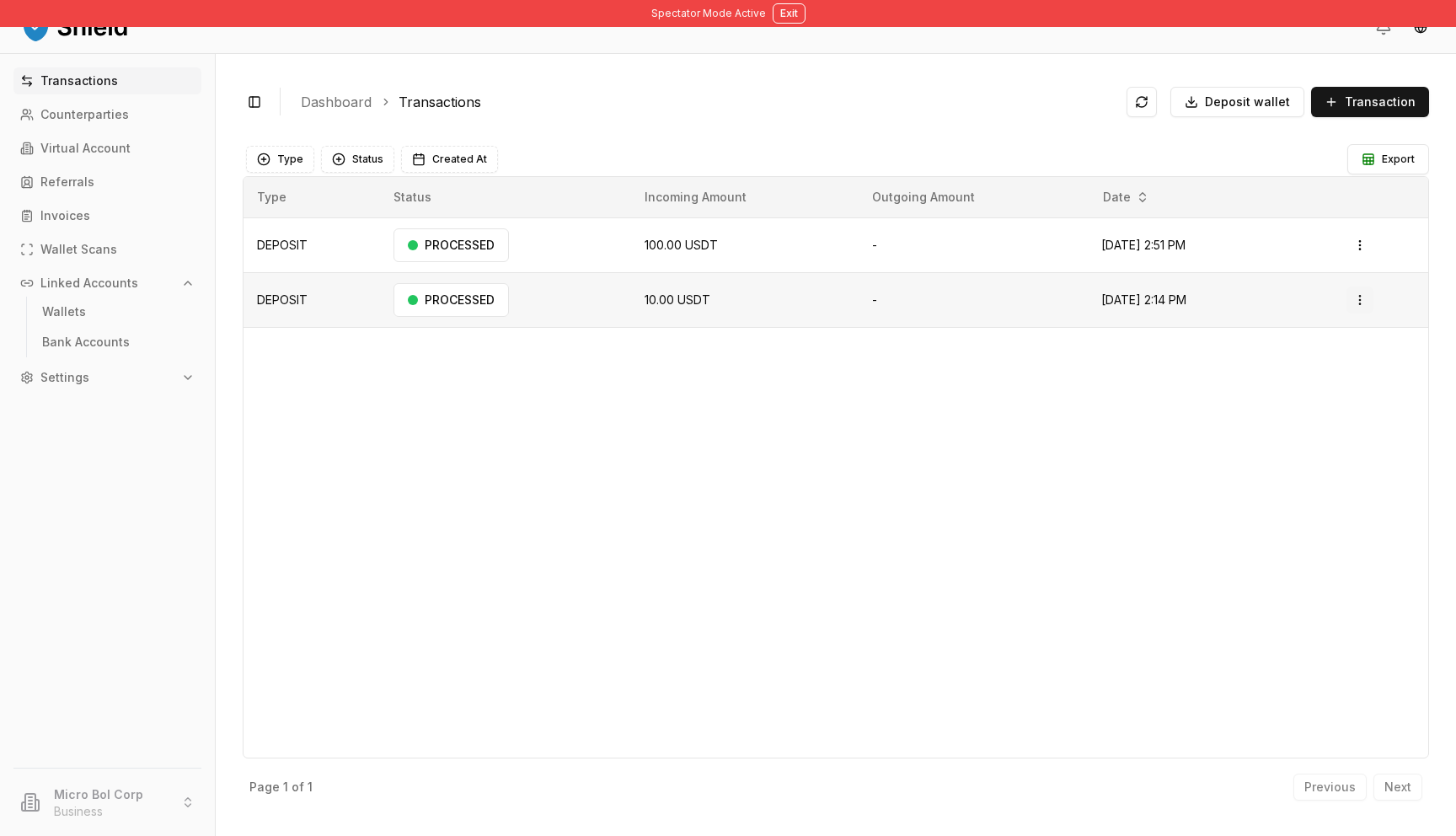
click at [1367, 292] on html "Spectator Mode Active Exit Transactions Counterparties Virtual Account Referral…" at bounding box center [728, 418] width 1456 height 836
click at [1295, 369] on p "View Details" at bounding box center [1311, 367] width 62 height 11
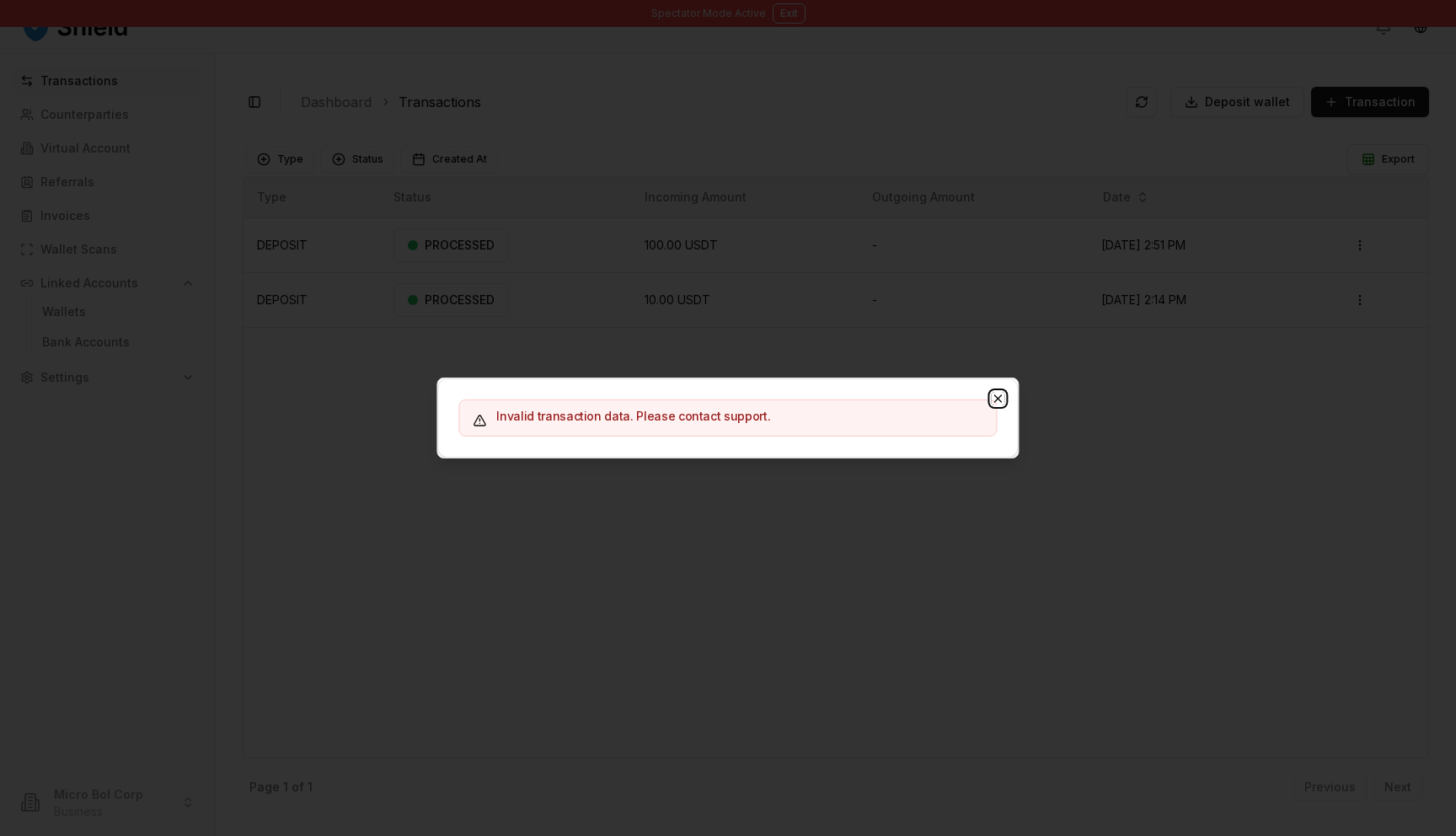
click at [998, 400] on icon "button" at bounding box center [998, 398] width 13 height 13
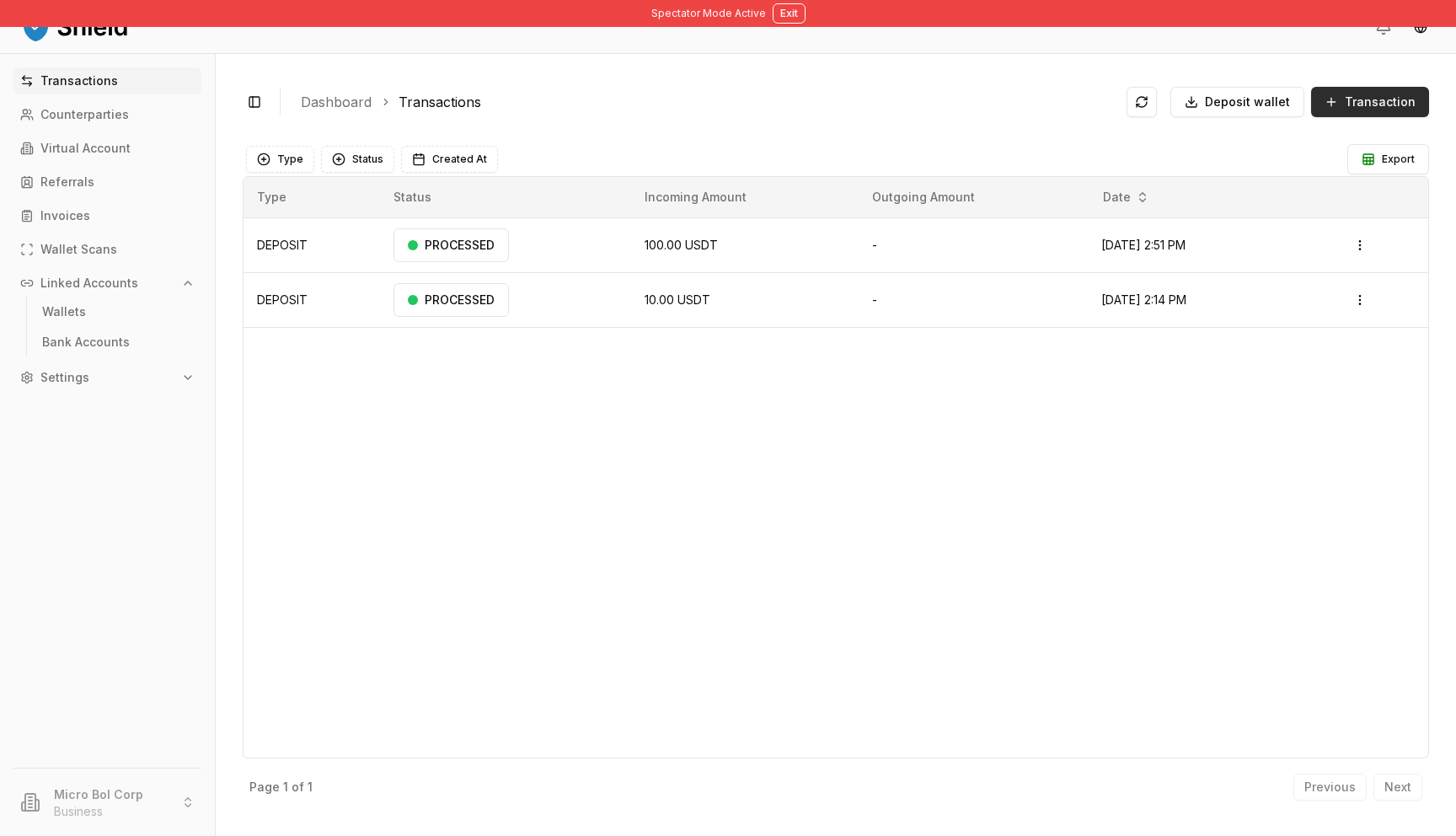
click at [1348, 112] on button "Transaction" at bounding box center [1370, 102] width 118 height 31
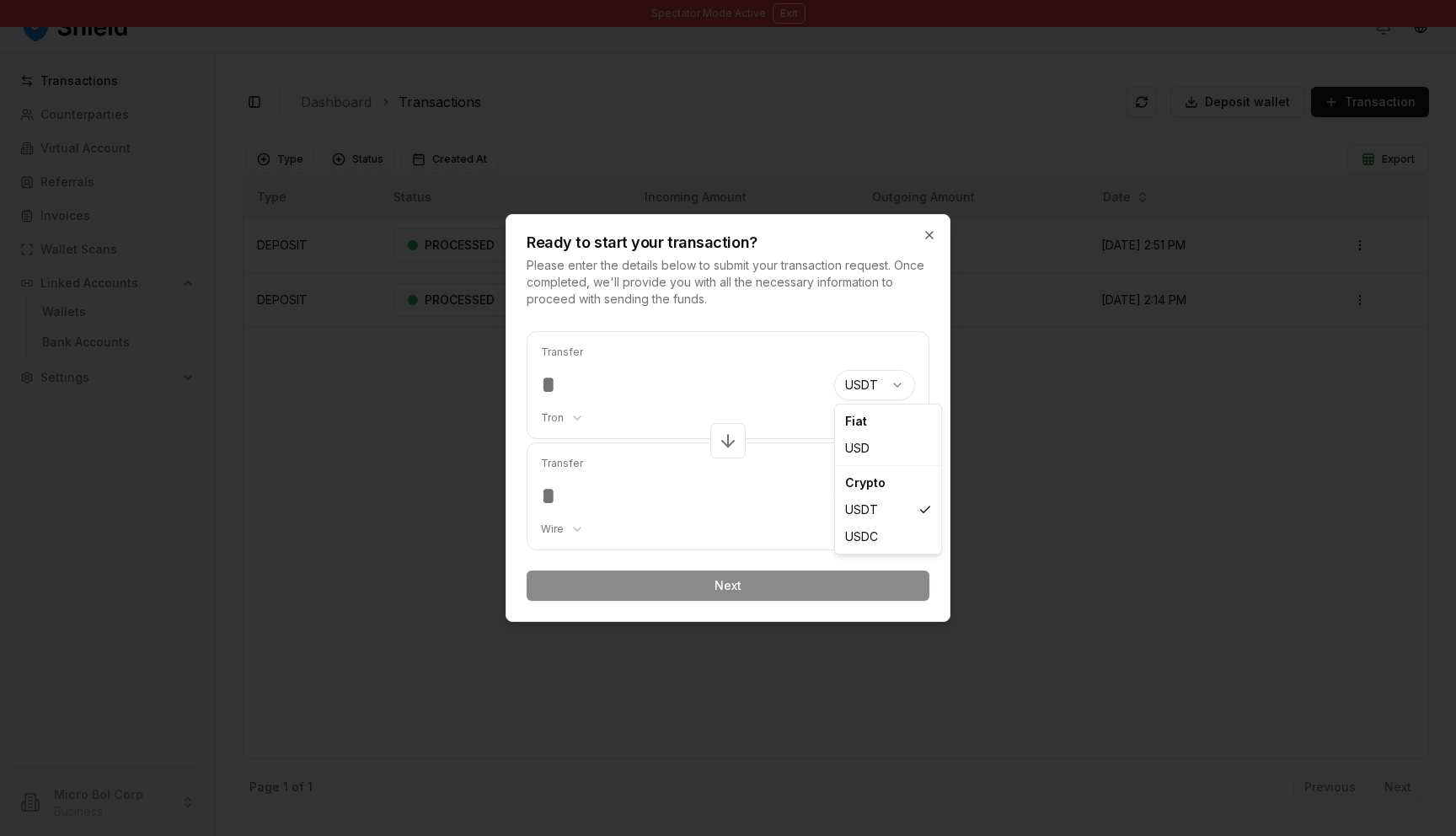
click at [896, 390] on body "Spectator Mode Active Exit Transactions Counterparties Virtual Account Referral…" at bounding box center [728, 418] width 1456 height 836
click at [886, 506] on body "Spectator Mode Active Exit Transactions Counterparties Virtual Account Referral…" at bounding box center [728, 418] width 1456 height 836
click at [561, 507] on body "Spectator Mode Active Exit Transactions Counterparties Virtual Account Referral…" at bounding box center [728, 418] width 1456 height 836
click at [558, 409] on div "Transfer Tron ******** ****" at bounding box center [680, 385] width 280 height 106
click at [554, 380] on input "number" at bounding box center [680, 385] width 280 height 31
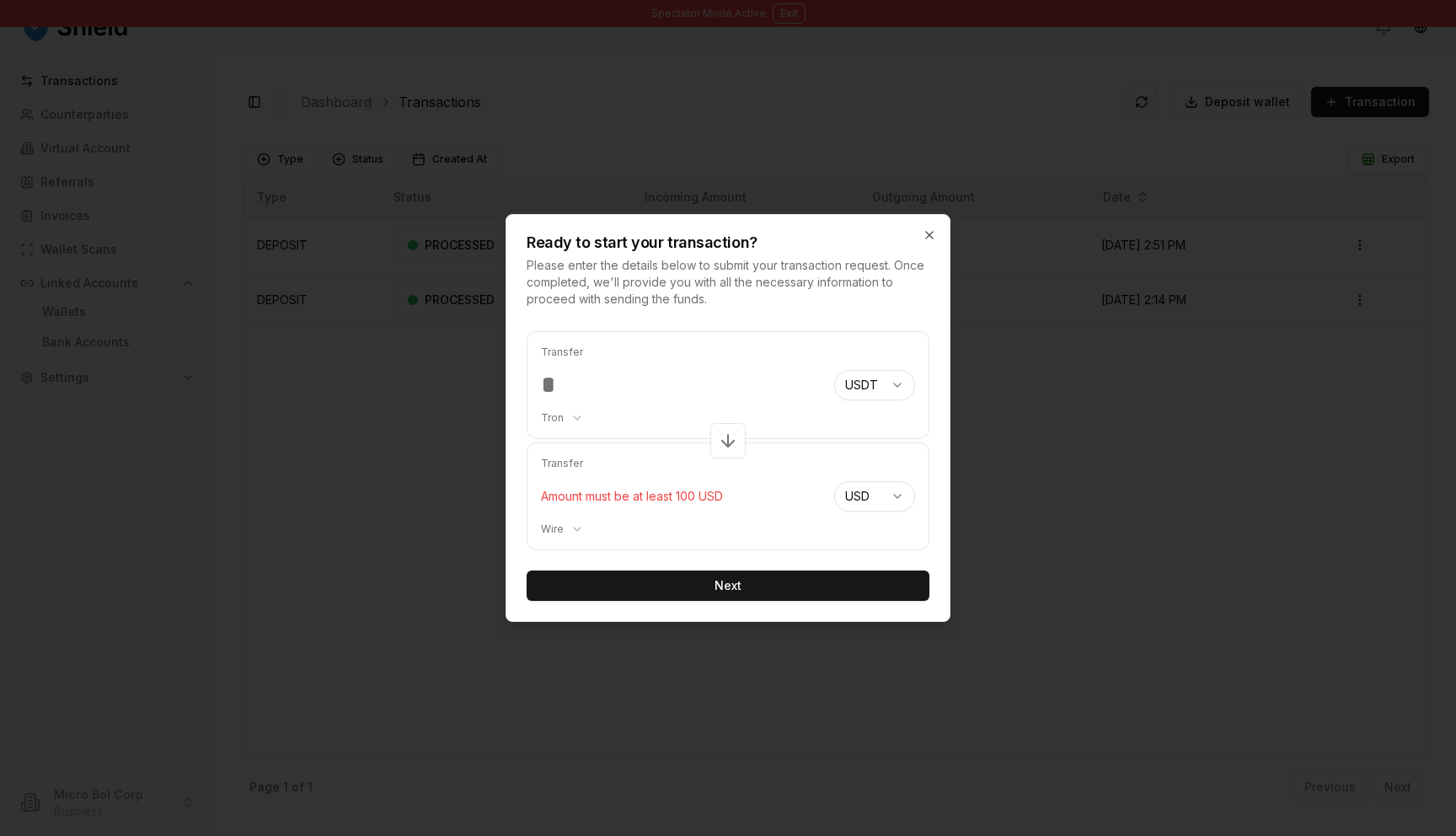
type input "**"
click at [938, 227] on div "Ready to start your transaction? Please enter the details below to submit your …" at bounding box center [728, 262] width 443 height 93
click at [924, 236] on icon "button" at bounding box center [929, 234] width 13 height 13
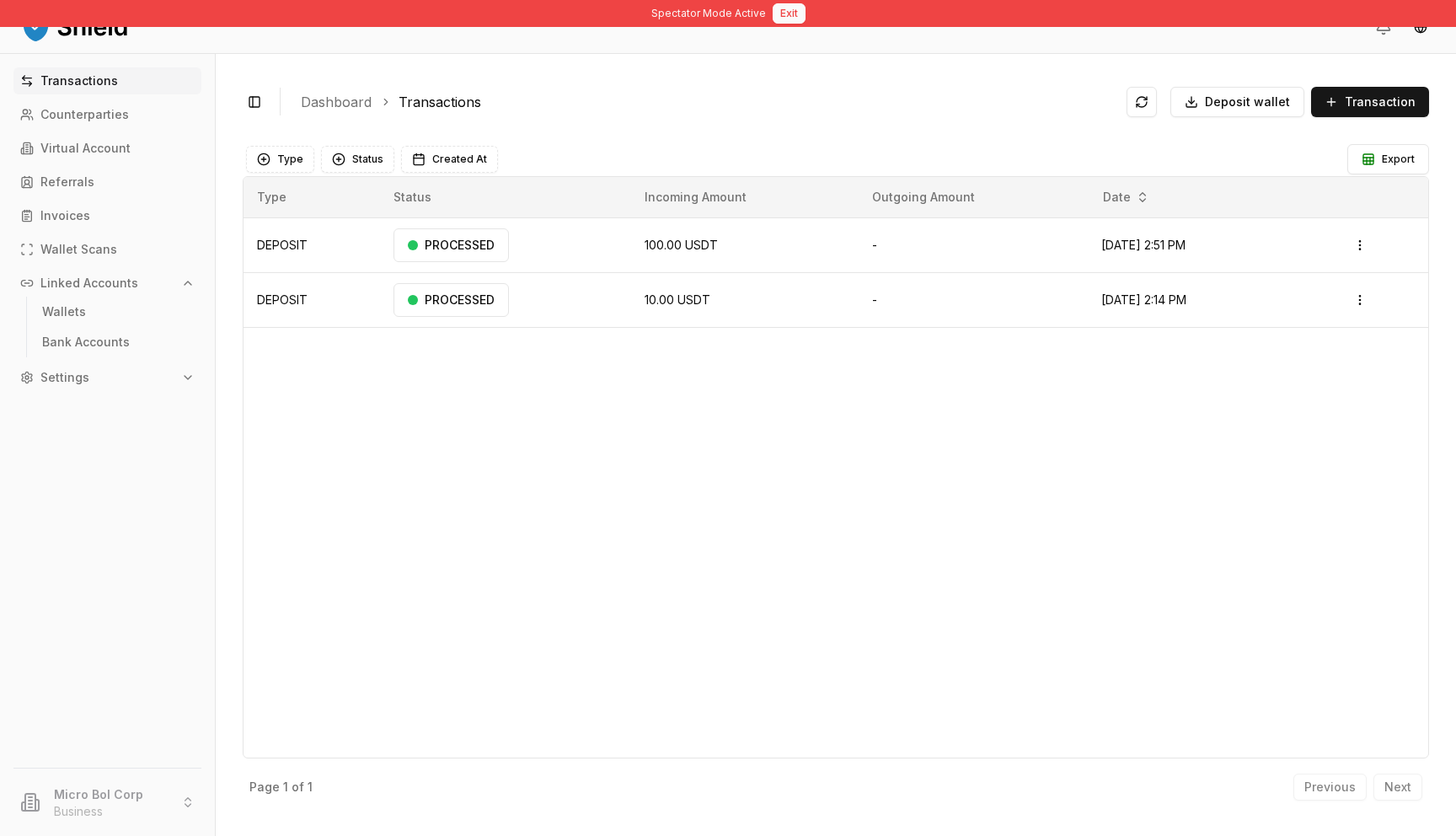
click at [785, 11] on button "Exit" at bounding box center [788, 13] width 32 height 20
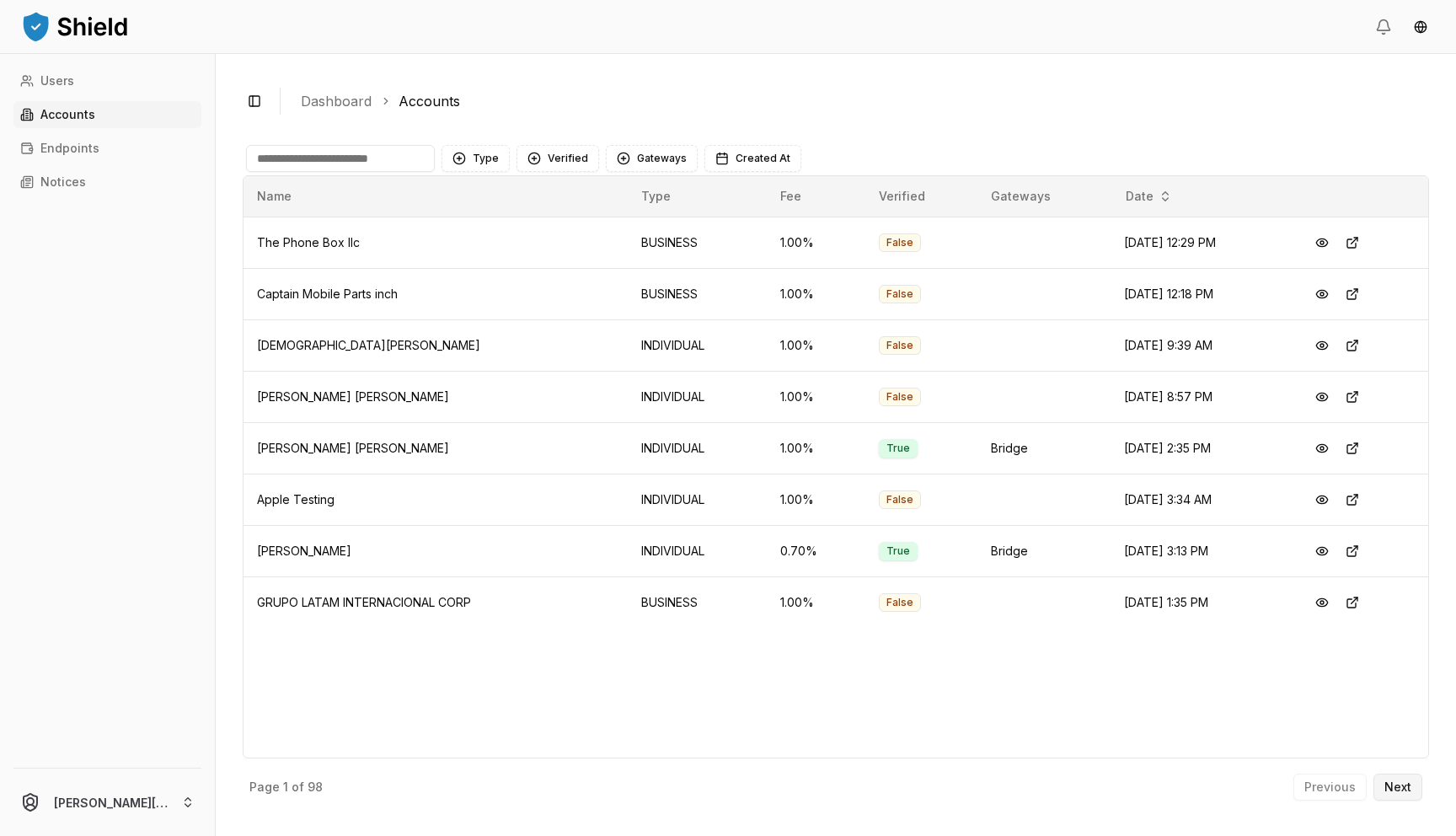
click at [1400, 785] on p "Next" at bounding box center [1397, 787] width 27 height 11
